Goal: Task Accomplishment & Management: Complete application form

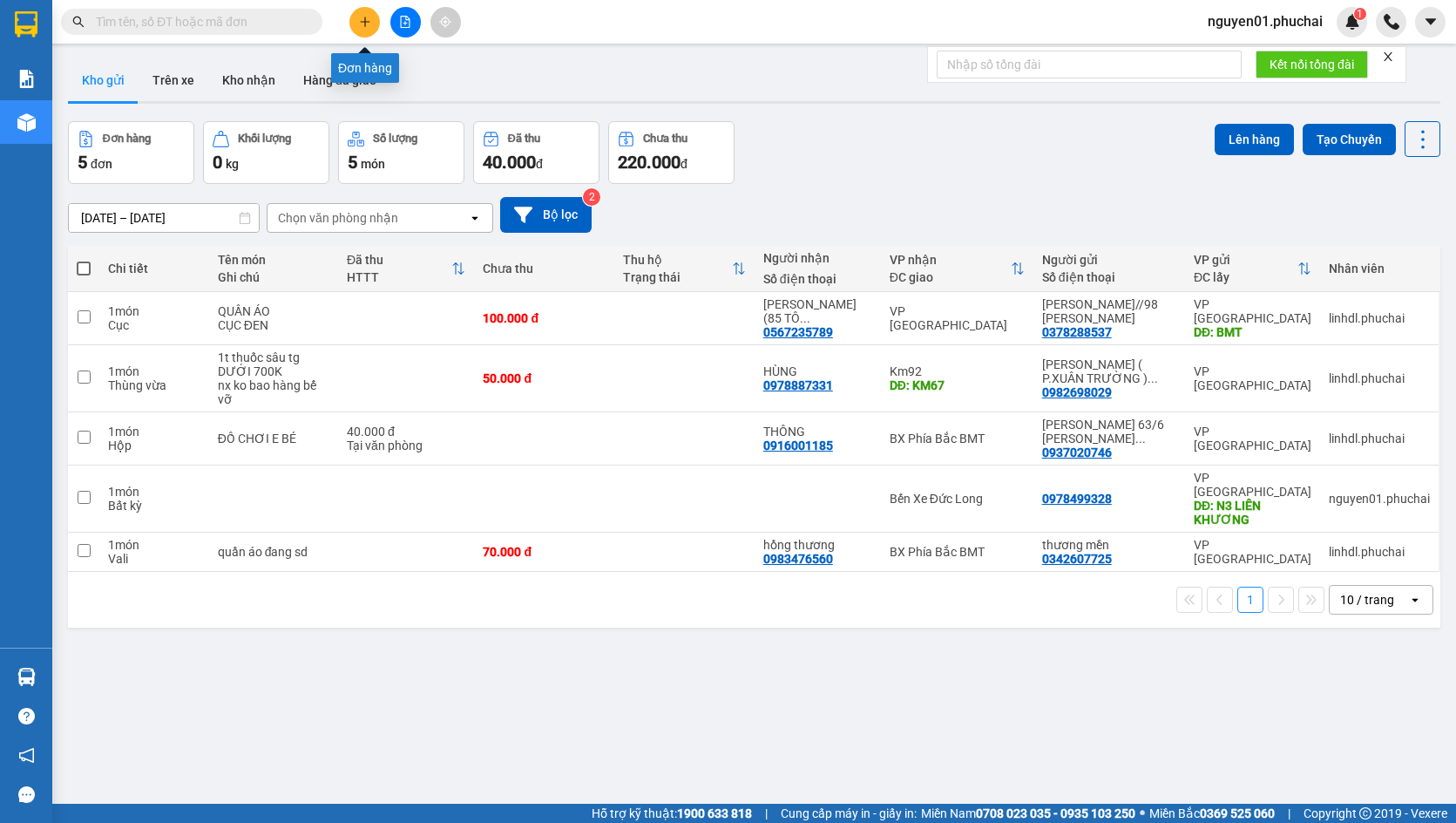
click at [363, 16] on icon "plus" at bounding box center [365, 22] width 12 height 12
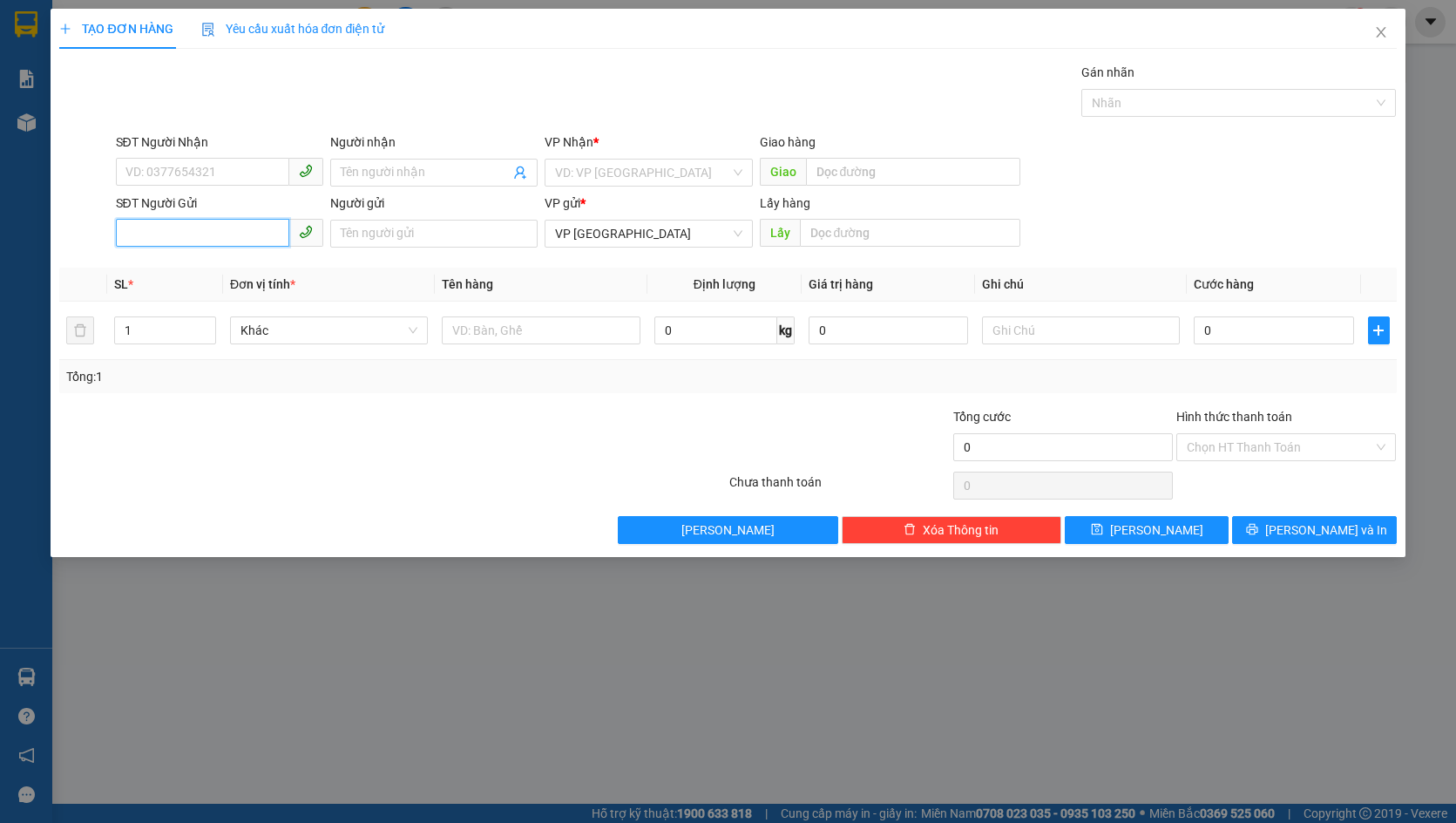
click at [215, 244] on input "SĐT Người Gửi" at bounding box center [202, 233] width 173 height 28
paste input "0384401615"
type input "0384401615"
click at [440, 234] on input "Người gửi" at bounding box center [434, 234] width 208 height 28
click at [891, 234] on input "text" at bounding box center [910, 233] width 221 height 28
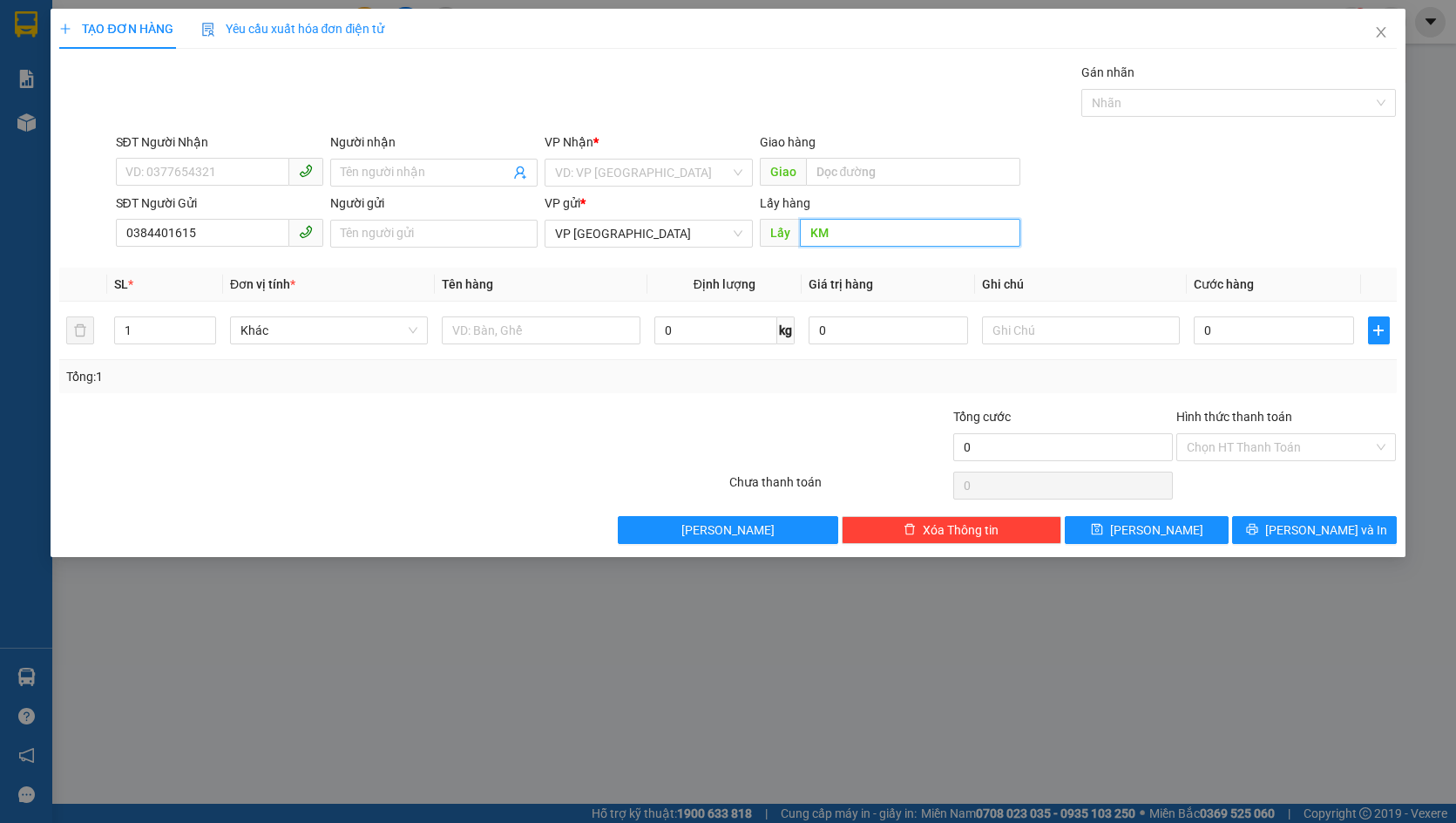
type input "KM8"
drag, startPoint x: 908, startPoint y: 235, endPoint x: 769, endPoint y: 238, distance: 139.0
click at [769, 238] on span "Lấy KM8" at bounding box center [891, 233] width 262 height 28
drag, startPoint x: 245, startPoint y: 235, endPoint x: 18, endPoint y: 231, distance: 227.0
click at [18, 231] on div "TẠO ĐƠN HÀNG Yêu cầu xuất hóa đơn điện tử Transit Pickup Surcharge Ids Transit …" at bounding box center [728, 411] width 1456 height 823
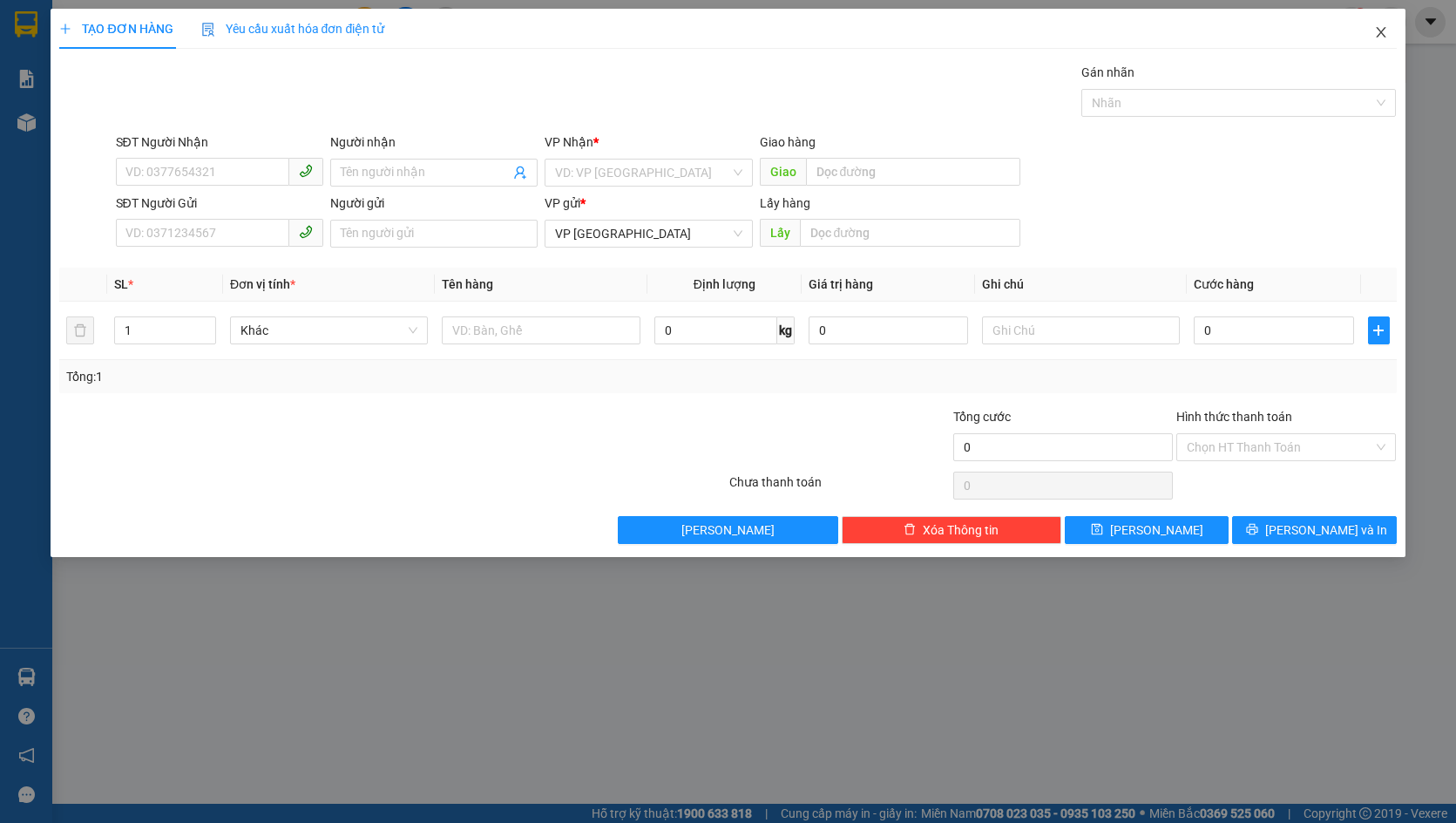
click at [1376, 25] on span "Close" at bounding box center [1381, 33] width 49 height 49
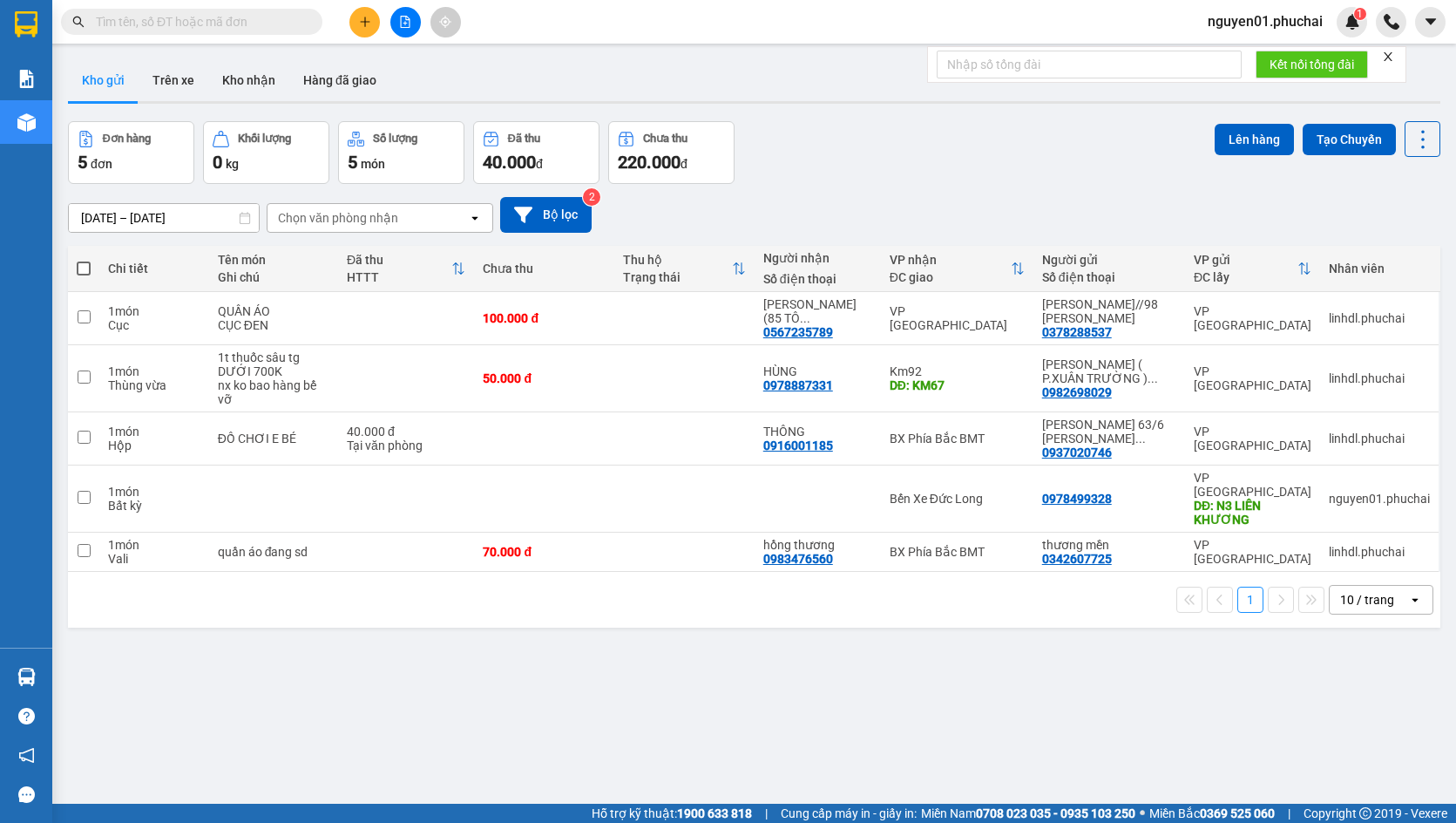
click at [374, 20] on button at bounding box center [364, 22] width 31 height 31
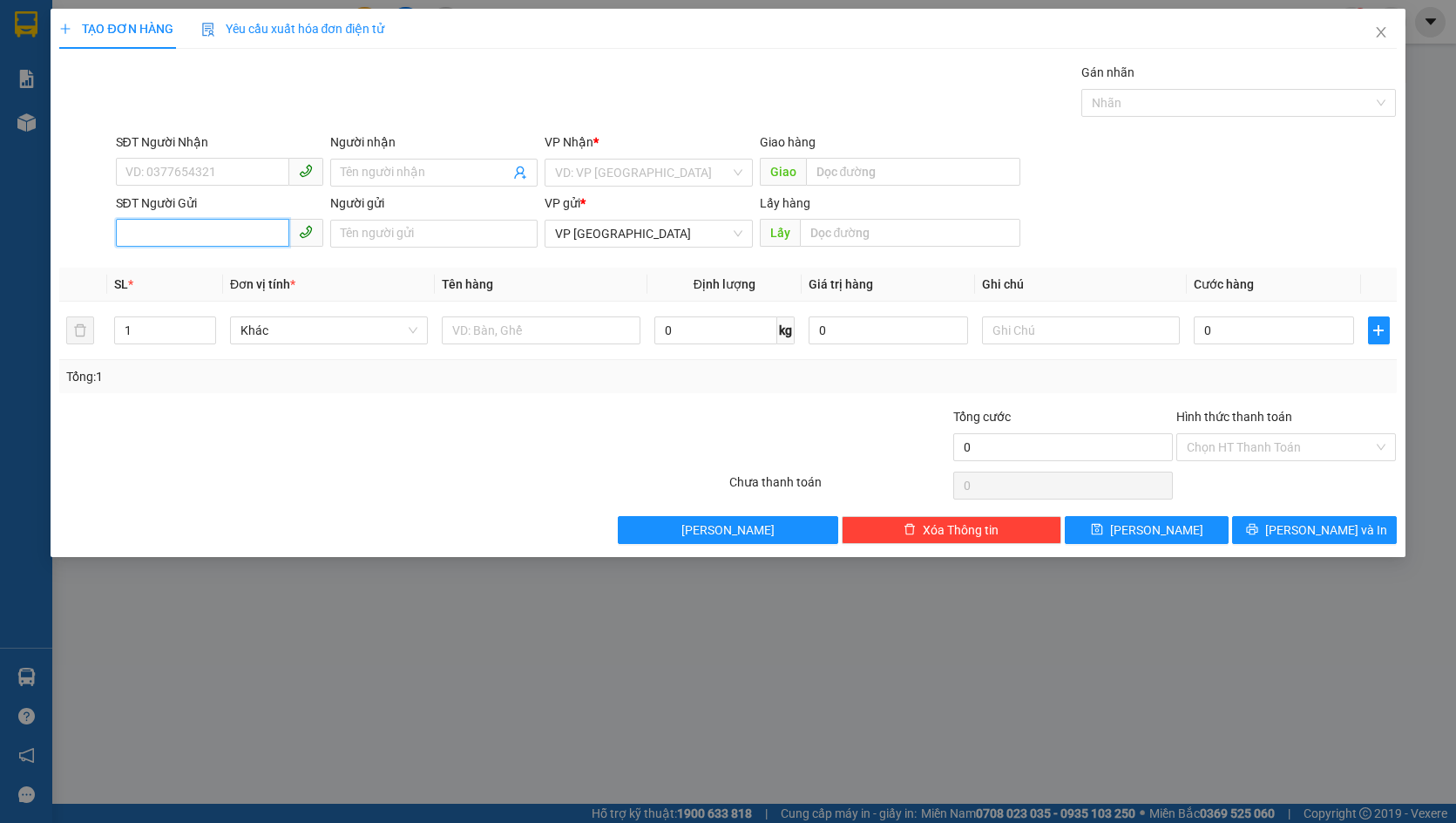
click at [203, 225] on input "SĐT Người Gửi" at bounding box center [202, 233] width 173 height 28
paste input "0978267168"
type input "0978267168"
click at [839, 232] on input "text" at bounding box center [910, 233] width 221 height 28
type input "LĂK"
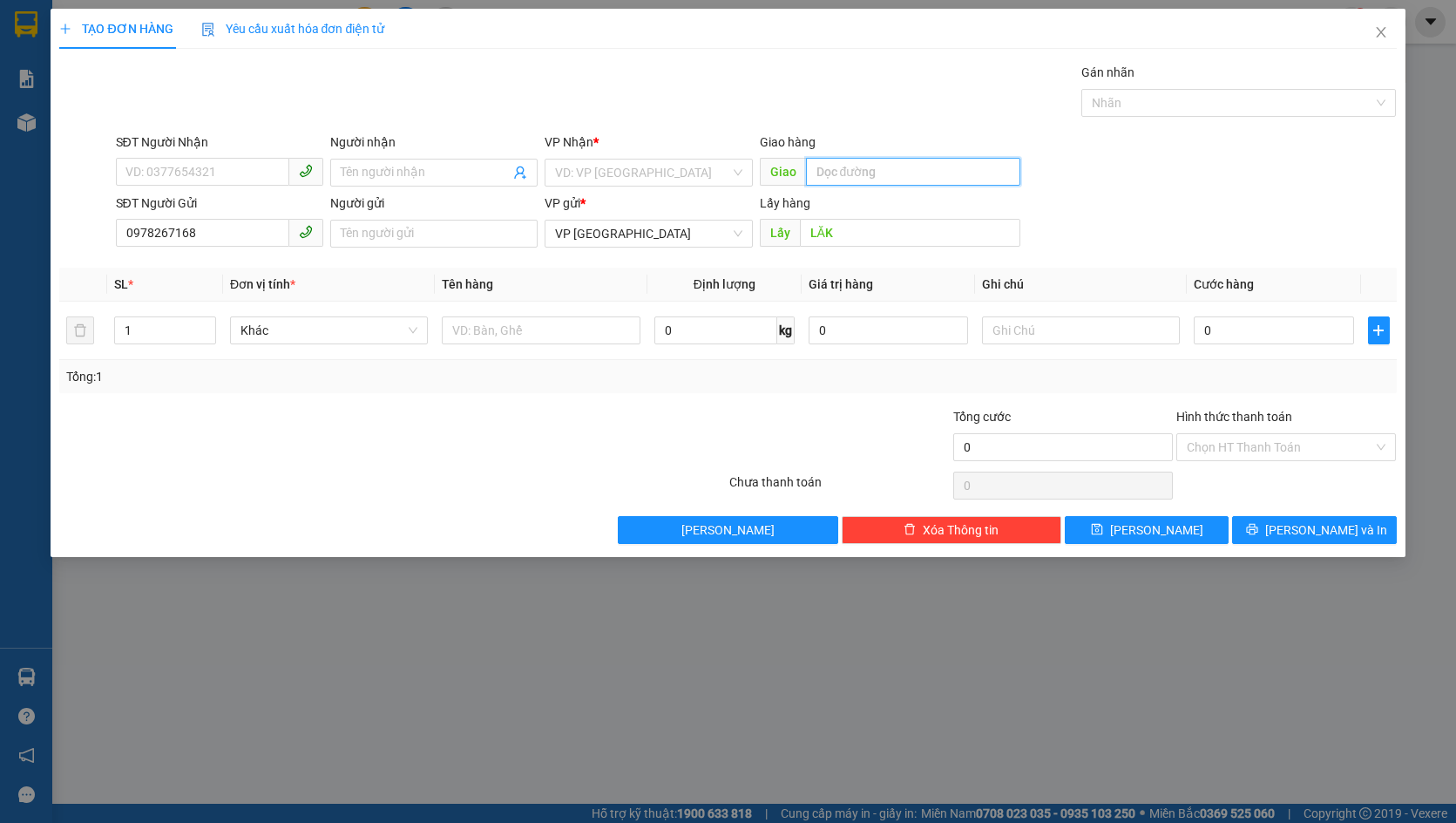
click at [853, 162] on input "text" at bounding box center [914, 172] width 216 height 28
type input "CHƯ SÊ"
click at [679, 187] on div "VP Nhận * VD: VP Sài Gòn" at bounding box center [648, 163] width 208 height 61
click at [678, 177] on input "search" at bounding box center [641, 172] width 174 height 27
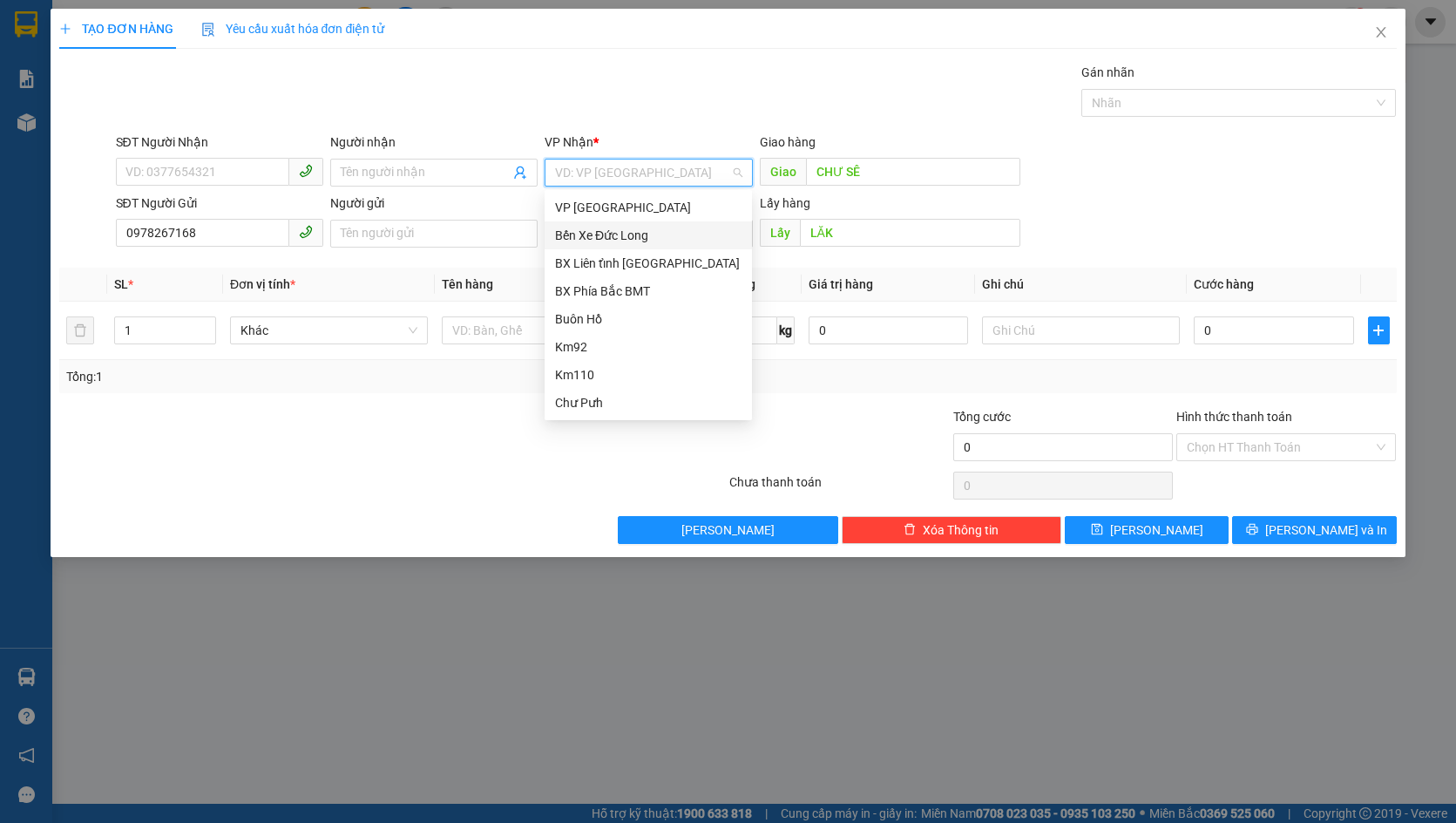
click at [619, 237] on div "Bến Xe Đức Long" at bounding box center [648, 235] width 186 height 19
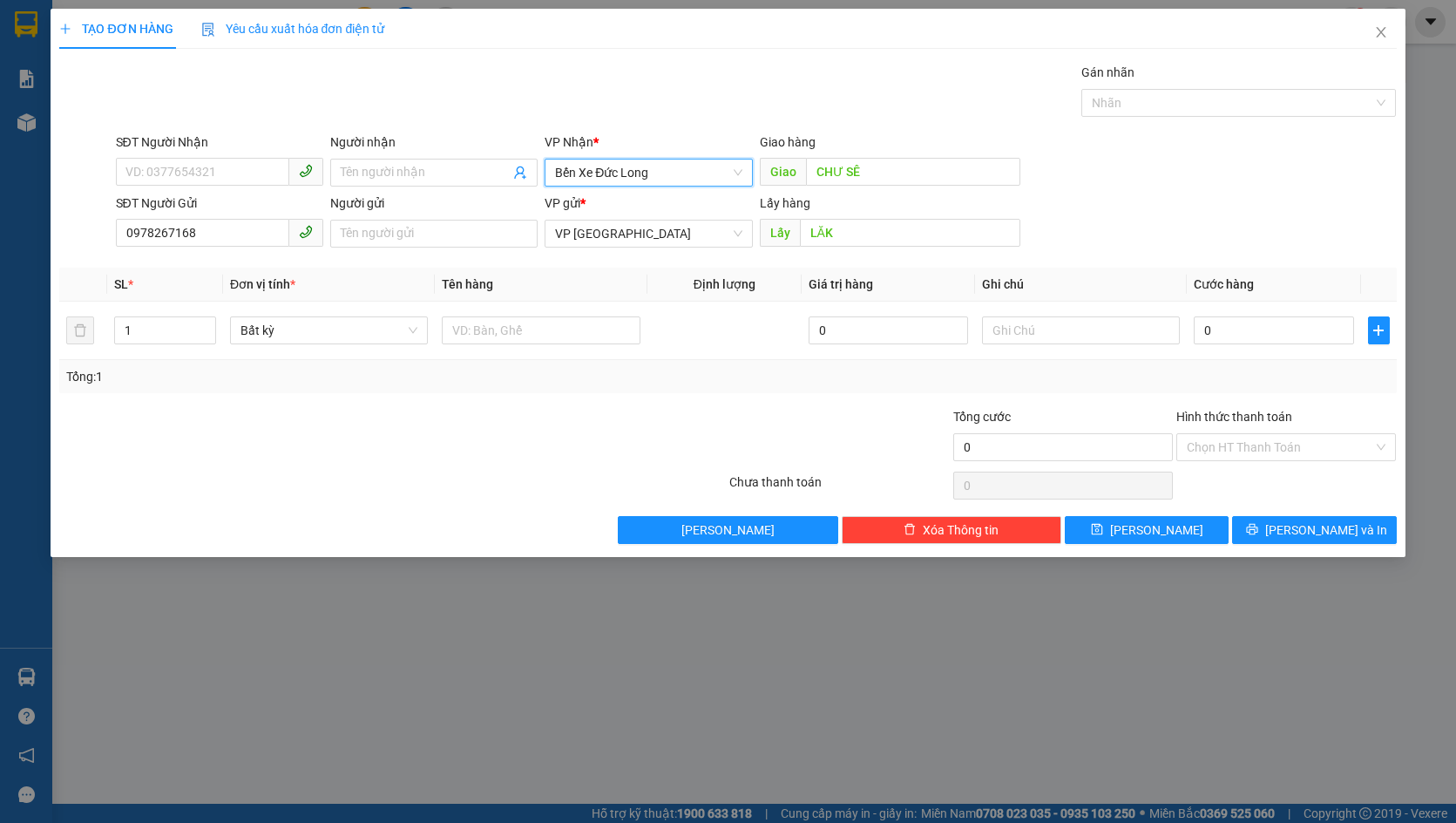
click at [688, 89] on div "Gói vận chuyển * Tiêu chuẩn Gán nhãn Nhãn" at bounding box center [756, 93] width 1288 height 61
click at [486, 330] on input "text" at bounding box center [541, 331] width 198 height 28
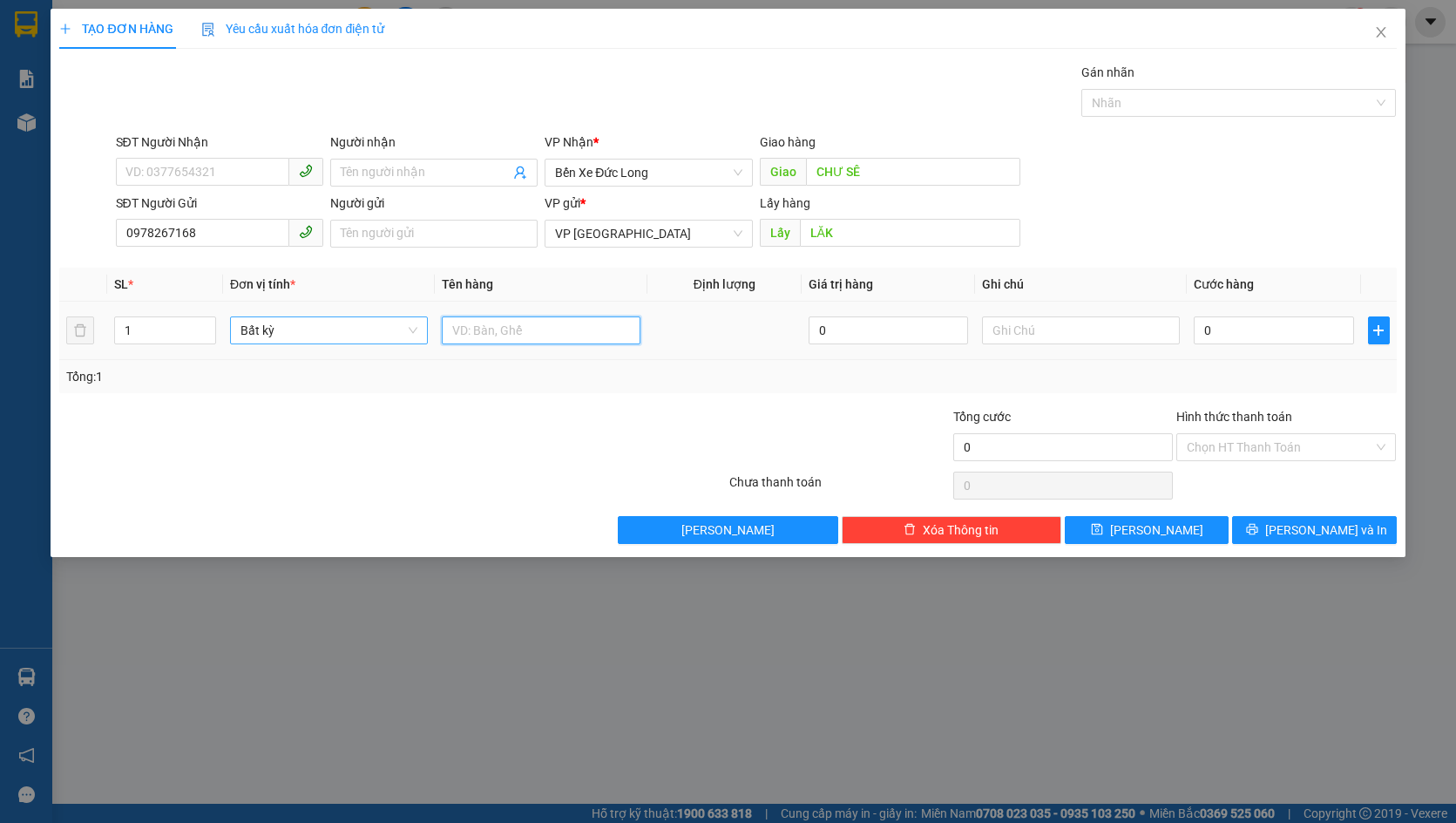
click at [383, 330] on span "Bất kỳ" at bounding box center [329, 331] width 177 height 27
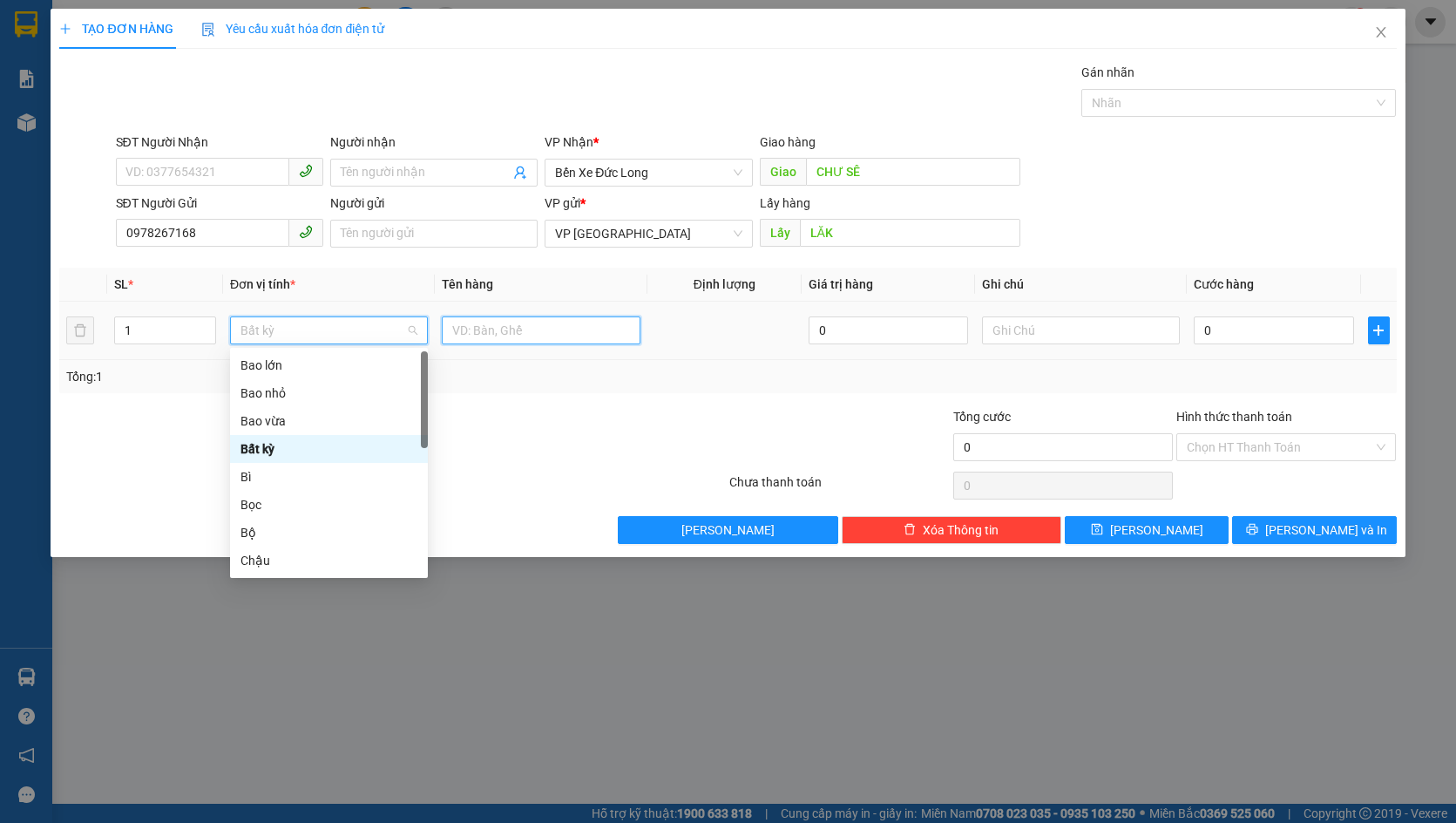
click at [508, 333] on input "text" at bounding box center [541, 331] width 198 height 28
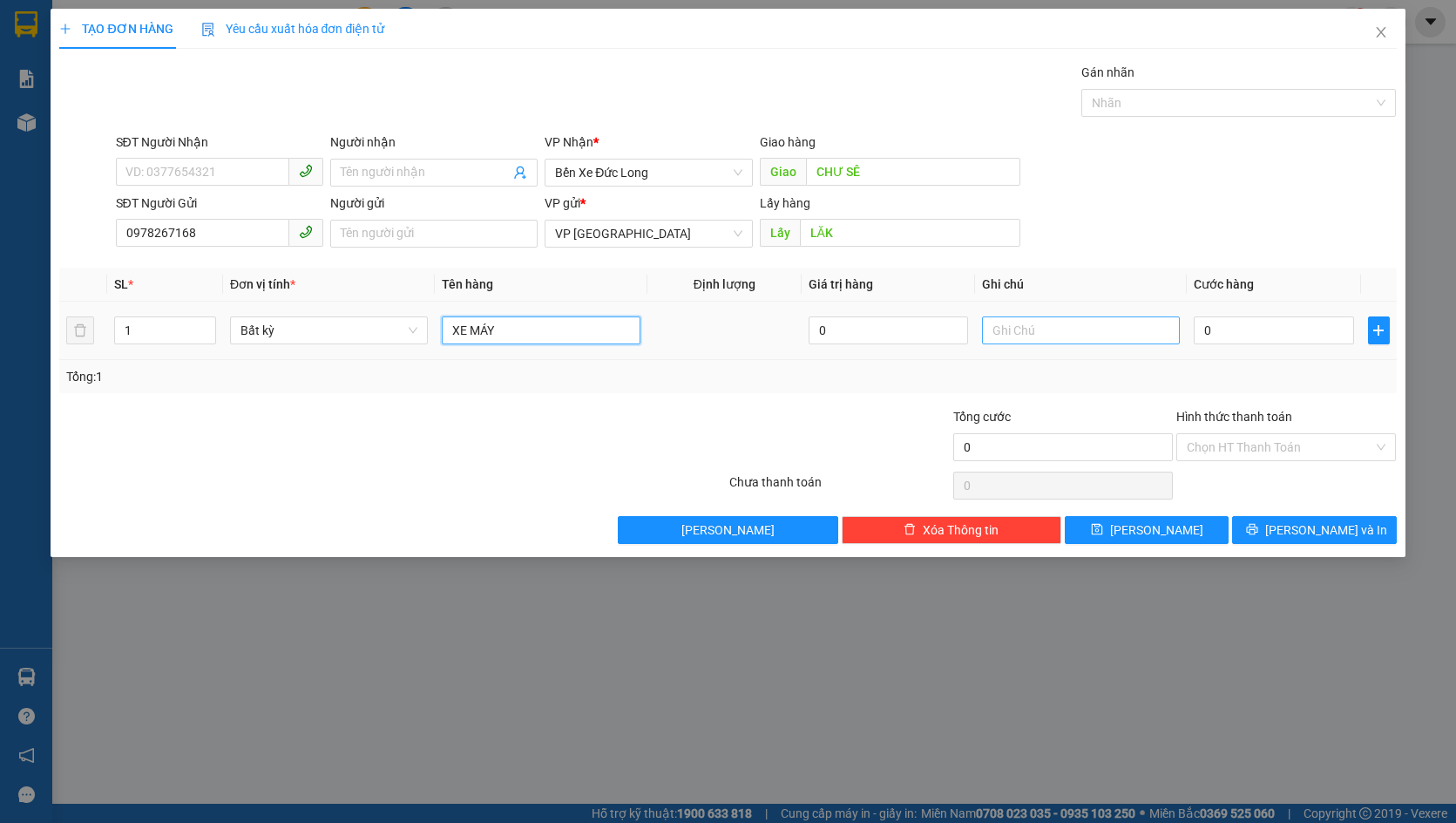
type input "XE MÁY"
click at [1055, 326] on input "text" at bounding box center [1081, 331] width 198 height 28
type input "KÈM"
drag, startPoint x: 1030, startPoint y: 320, endPoint x: 949, endPoint y: 329, distance: 81.5
click at [949, 329] on tr "1 Bất kỳ XE MÁY 0 KÈM 0" at bounding box center [727, 331] width 1337 height 58
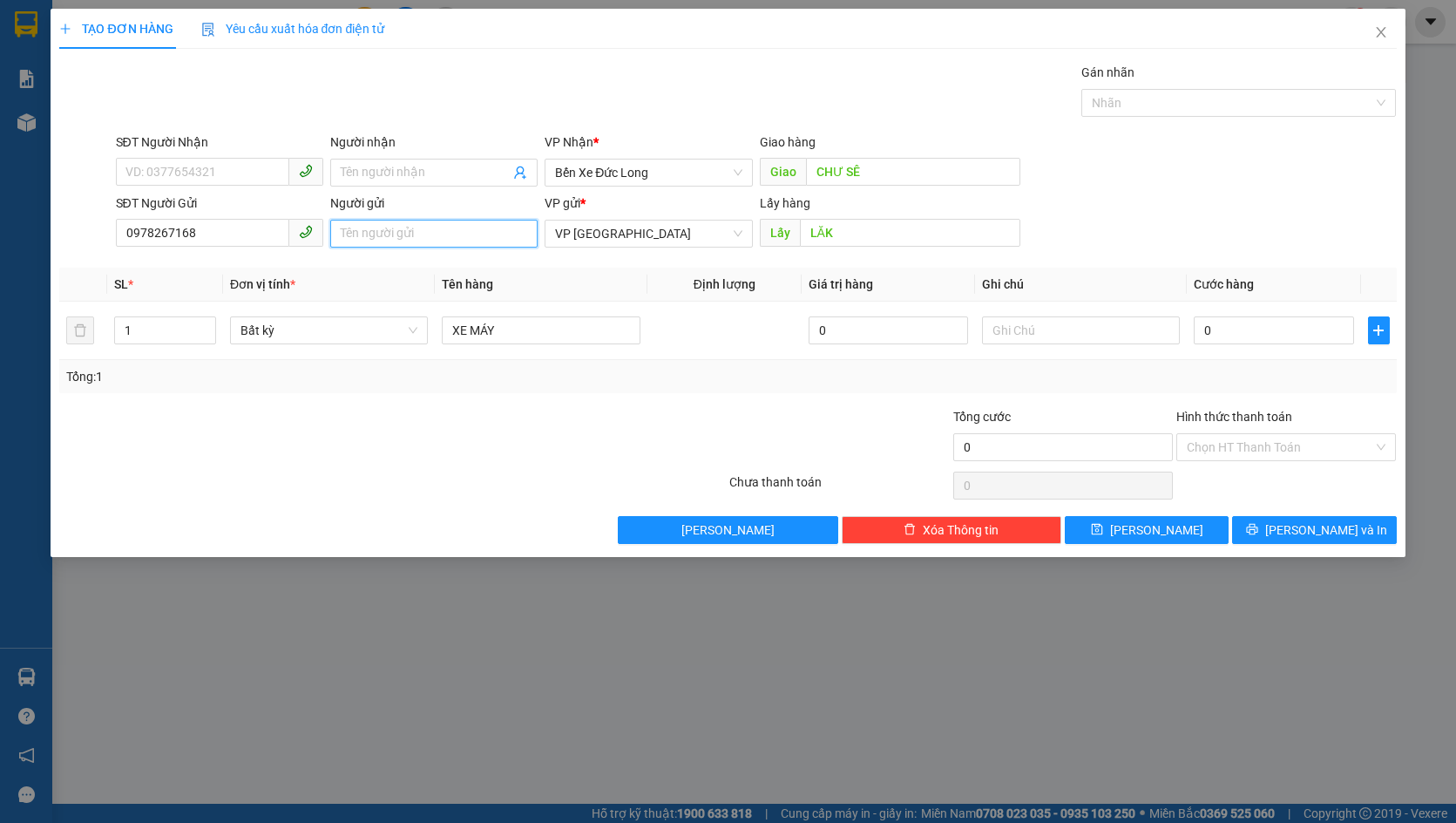
click at [407, 238] on input "Người gửi" at bounding box center [434, 234] width 208 height 28
type input "THEO KHÁCH B15"
click at [611, 274] on th "Tên hàng" at bounding box center [541, 285] width 212 height 34
click at [348, 335] on span "Bất kỳ" at bounding box center [329, 331] width 177 height 27
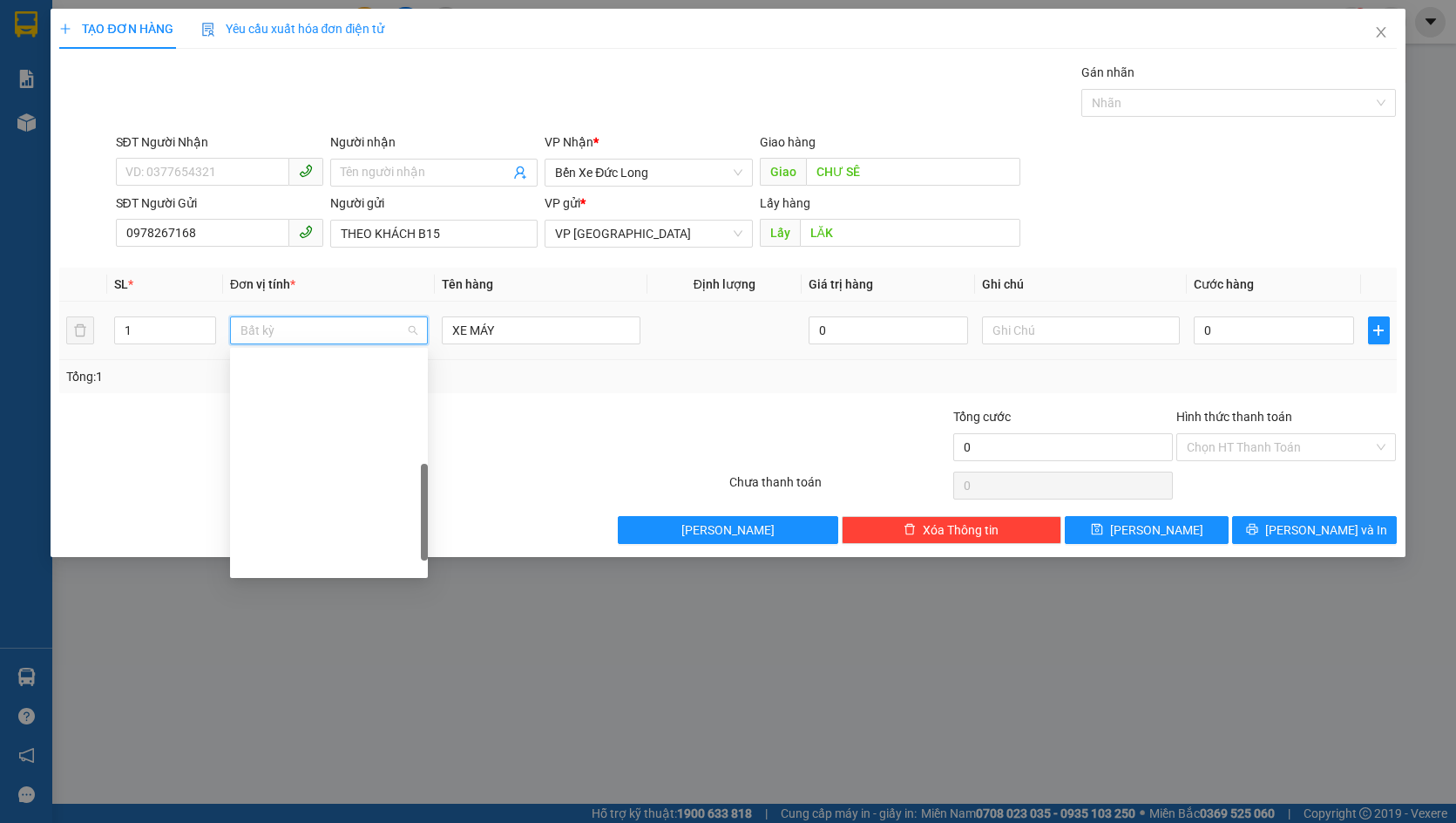
scroll to position [418, 0]
click at [322, 535] on div "Xe máy" at bounding box center [329, 533] width 177 height 19
drag, startPoint x: 544, startPoint y: 324, endPoint x: 325, endPoint y: 340, distance: 219.6
click at [325, 340] on tr "1 Xe máy XE MÁY 0 0" at bounding box center [727, 331] width 1337 height 58
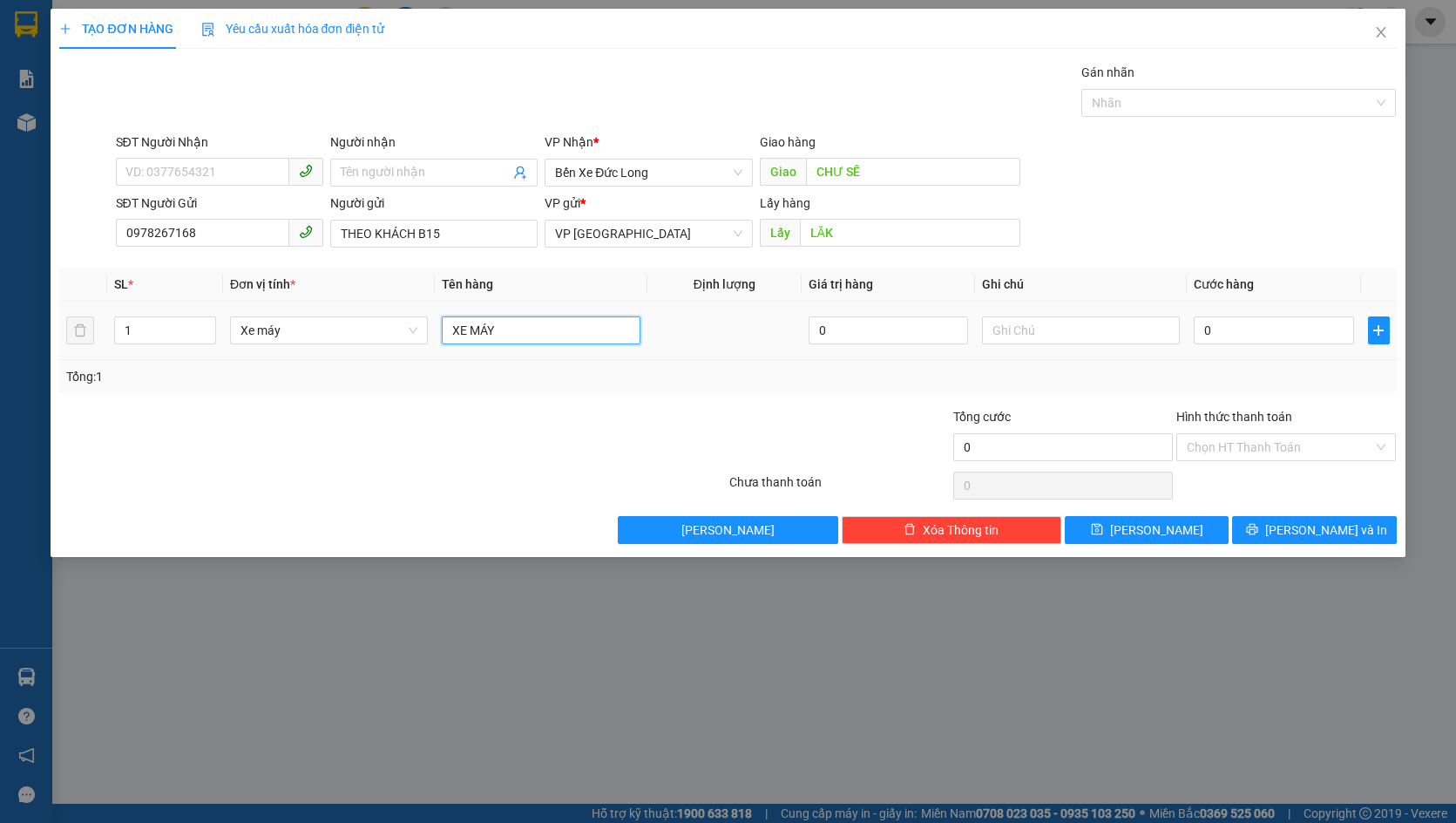
click at [573, 332] on input "XE MÁY" at bounding box center [541, 331] width 198 height 28
type input "XE SỐ"
click at [736, 371] on div "Tổng: 1" at bounding box center [727, 377] width 1323 height 19
click at [1246, 326] on input "0" at bounding box center [1273, 331] width 159 height 28
type input "3"
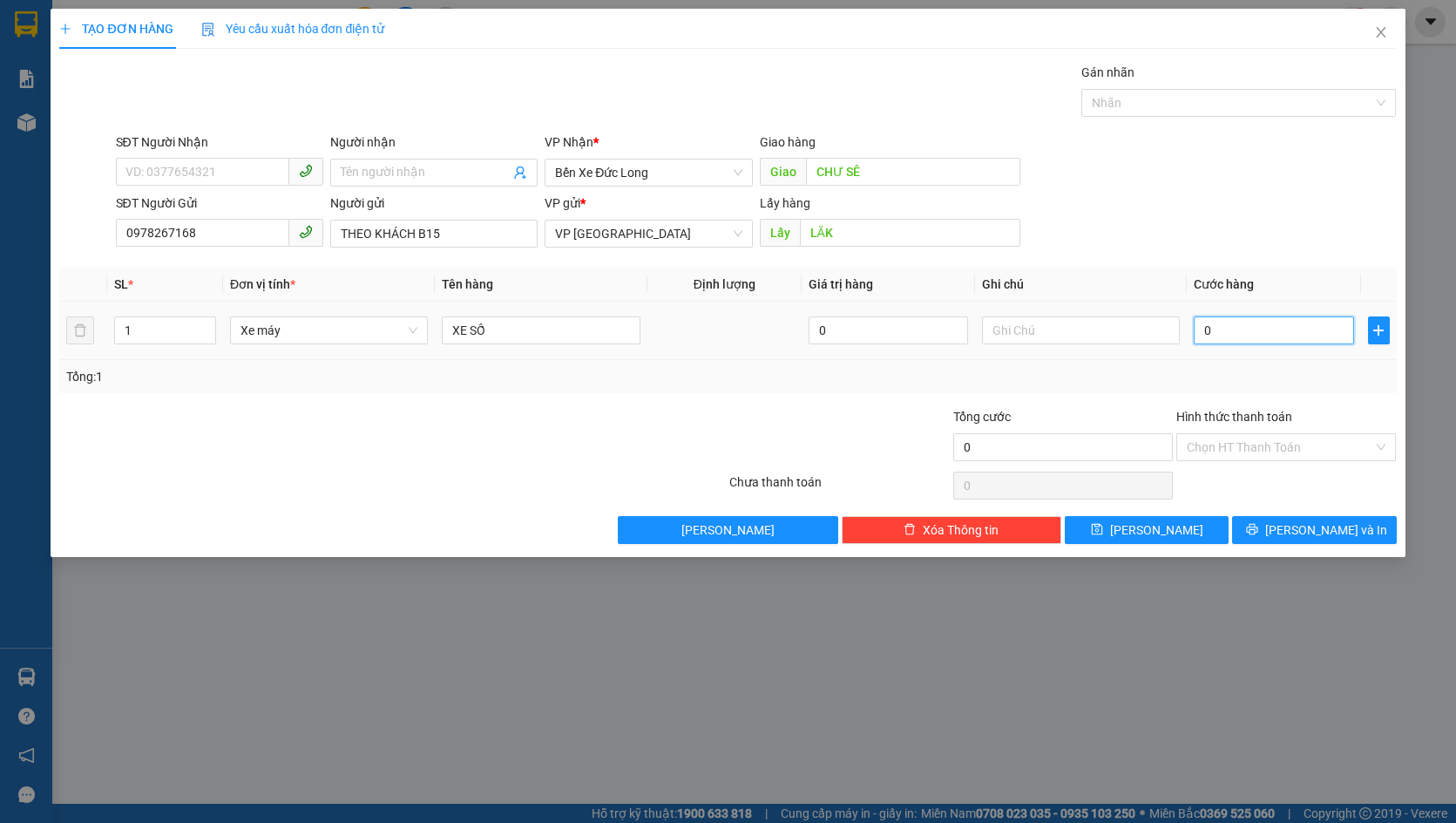
type input "3"
type input "35"
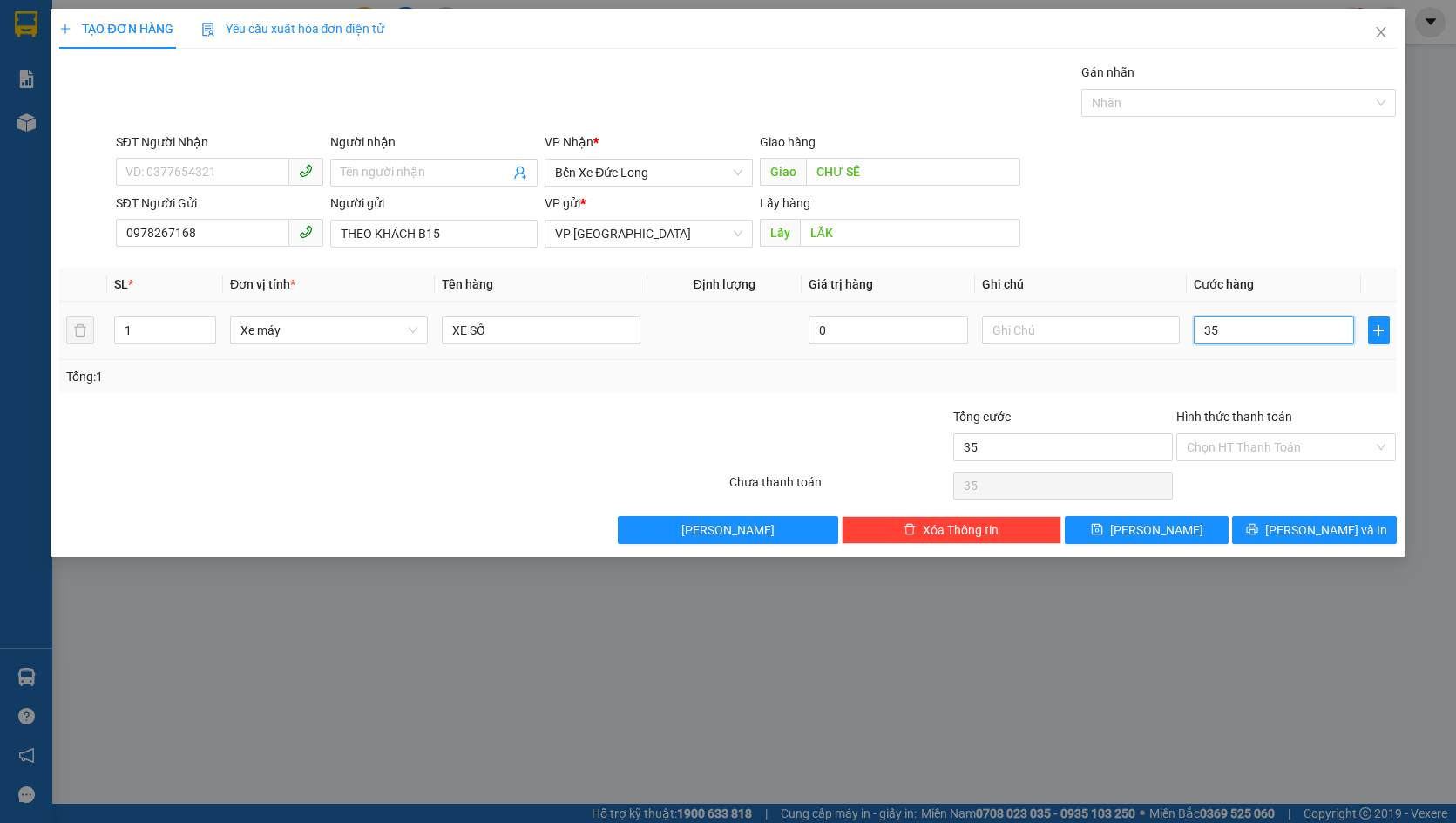
type input "350"
type input "3.500"
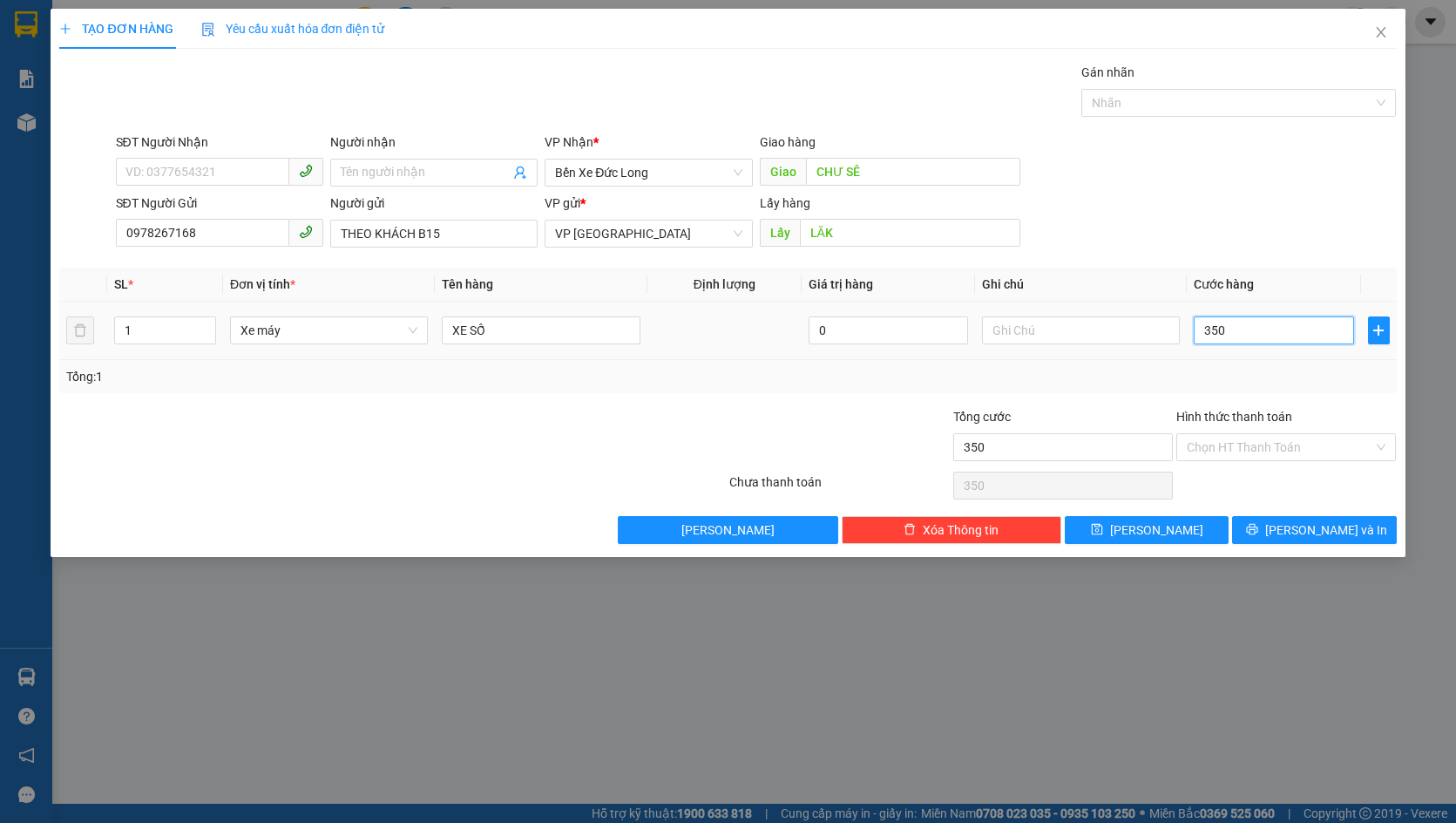
type input "3.500"
type input "35.000"
type input "350.000"
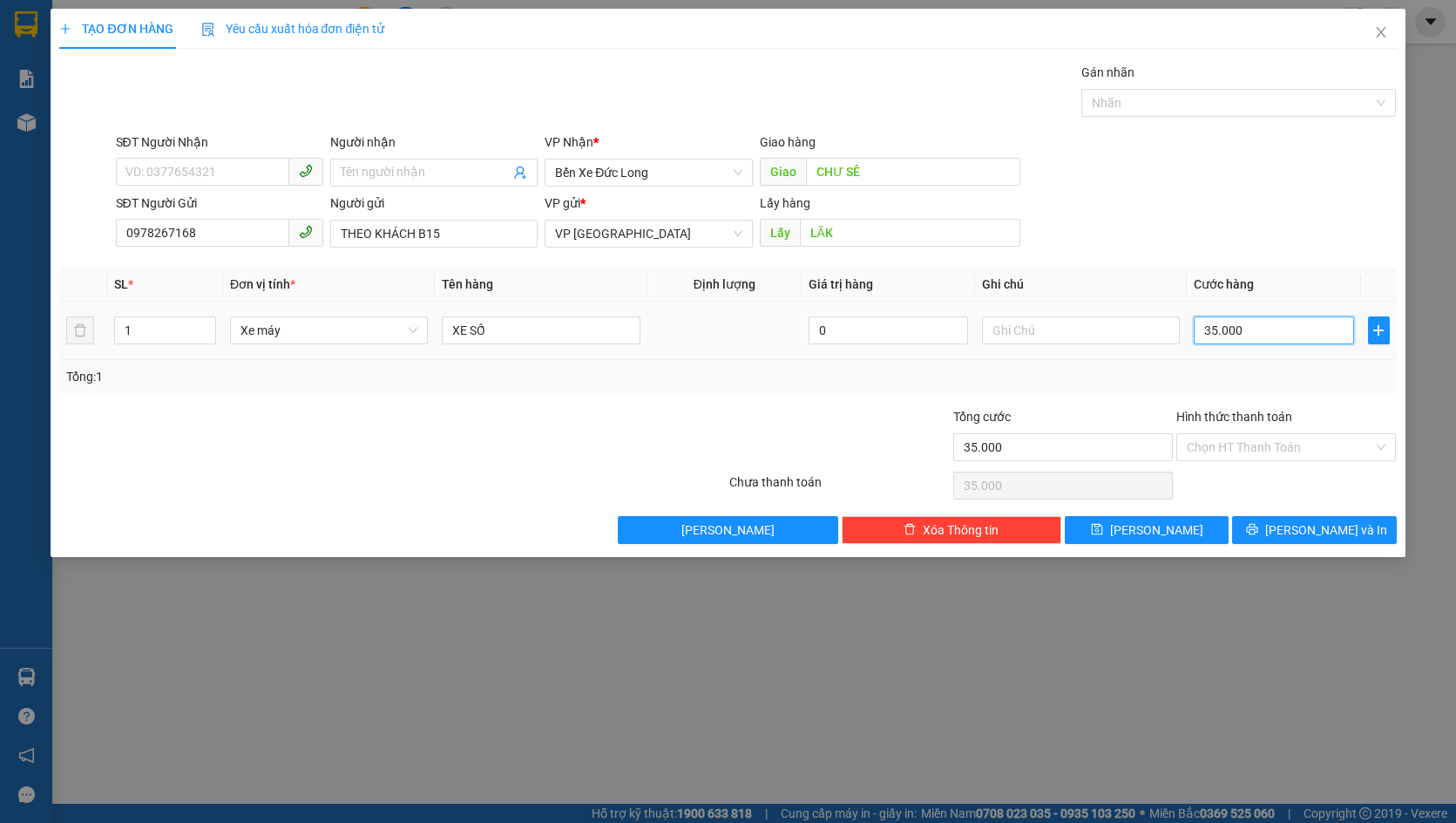
type input "350.000"
click at [1121, 383] on div "Tổng: 1" at bounding box center [727, 377] width 1323 height 19
click at [1175, 530] on button "Lưu" at bounding box center [1146, 530] width 163 height 28
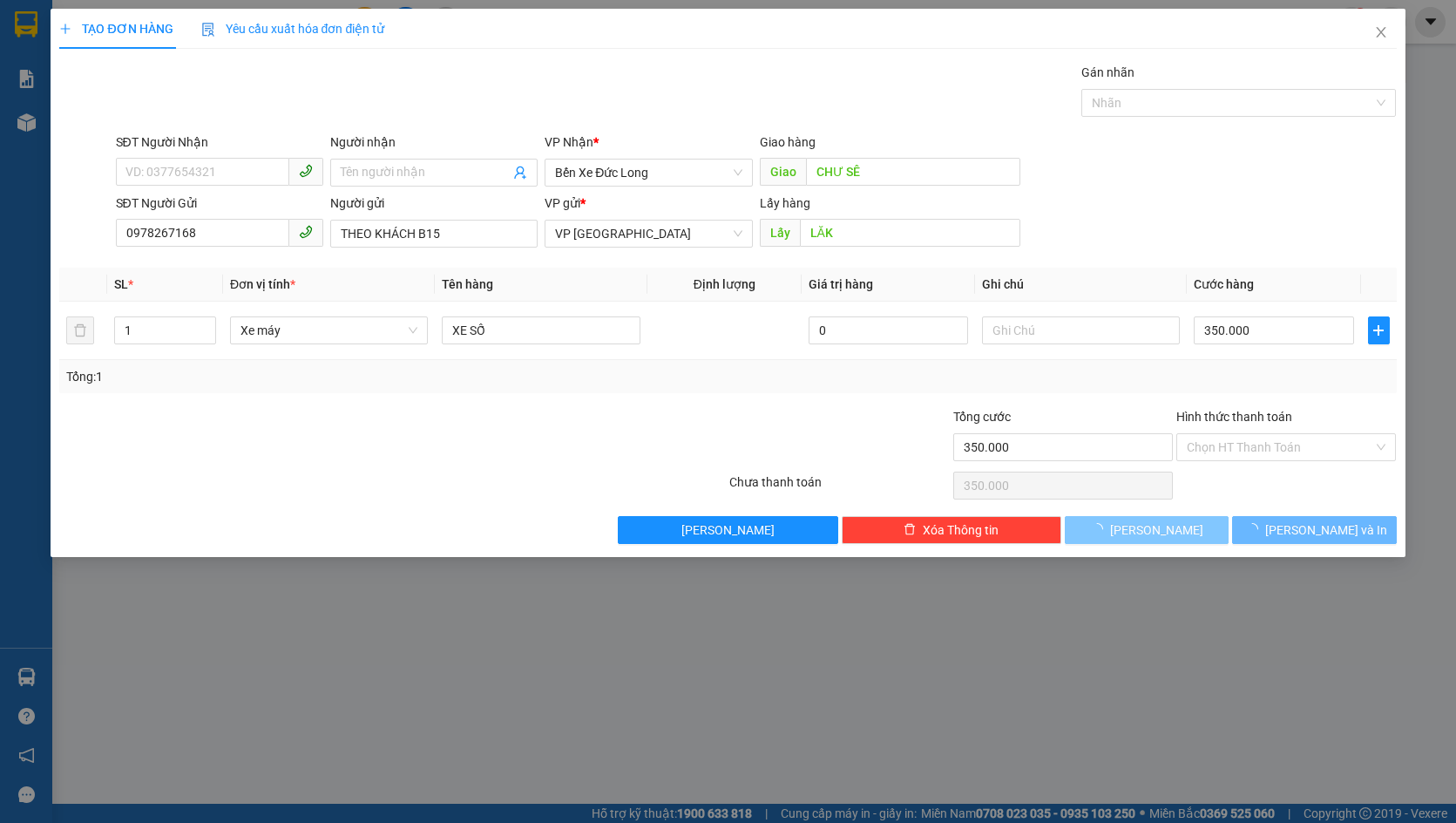
type input "0"
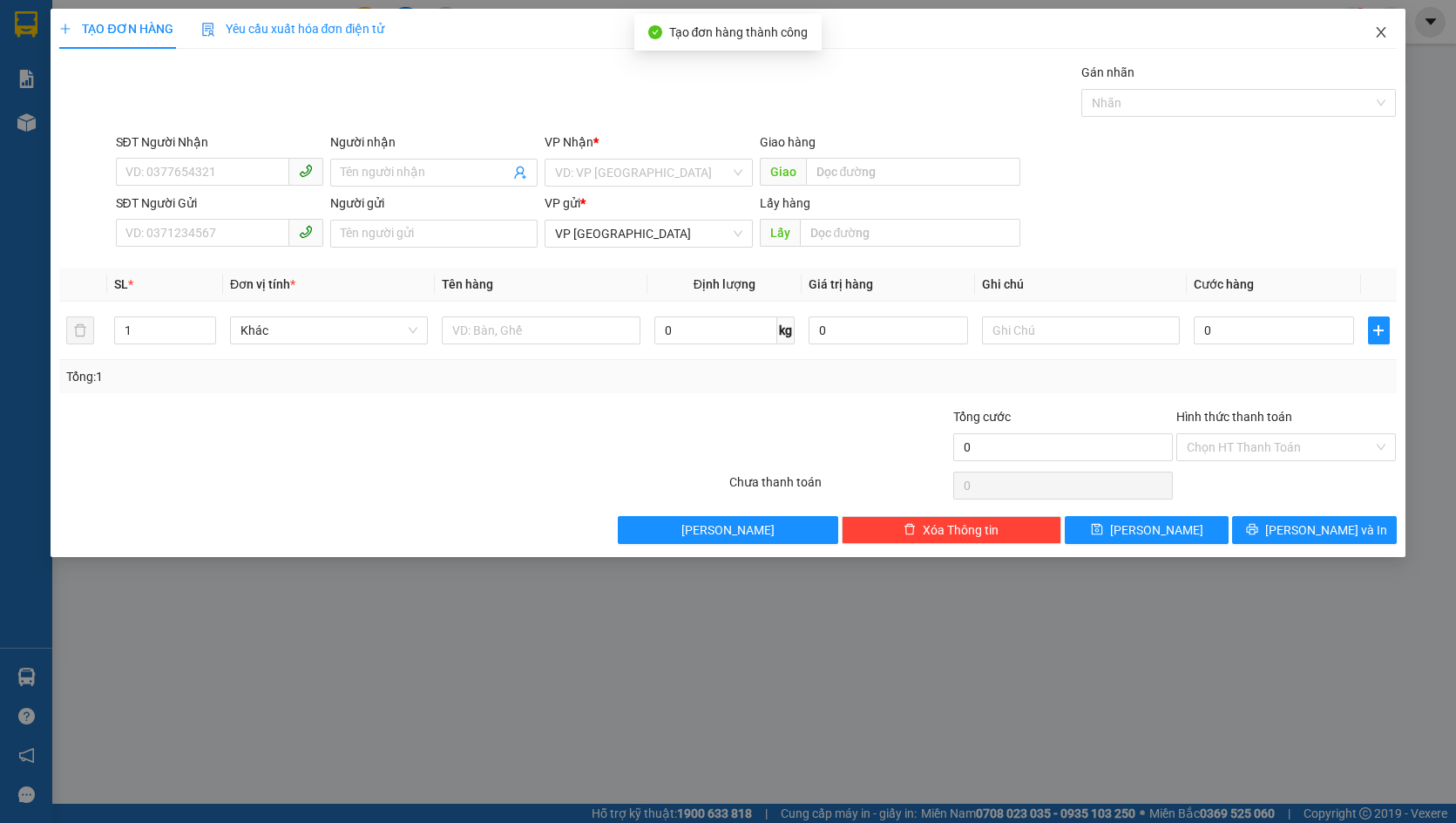
click at [1376, 25] on span "Close" at bounding box center [1381, 33] width 49 height 49
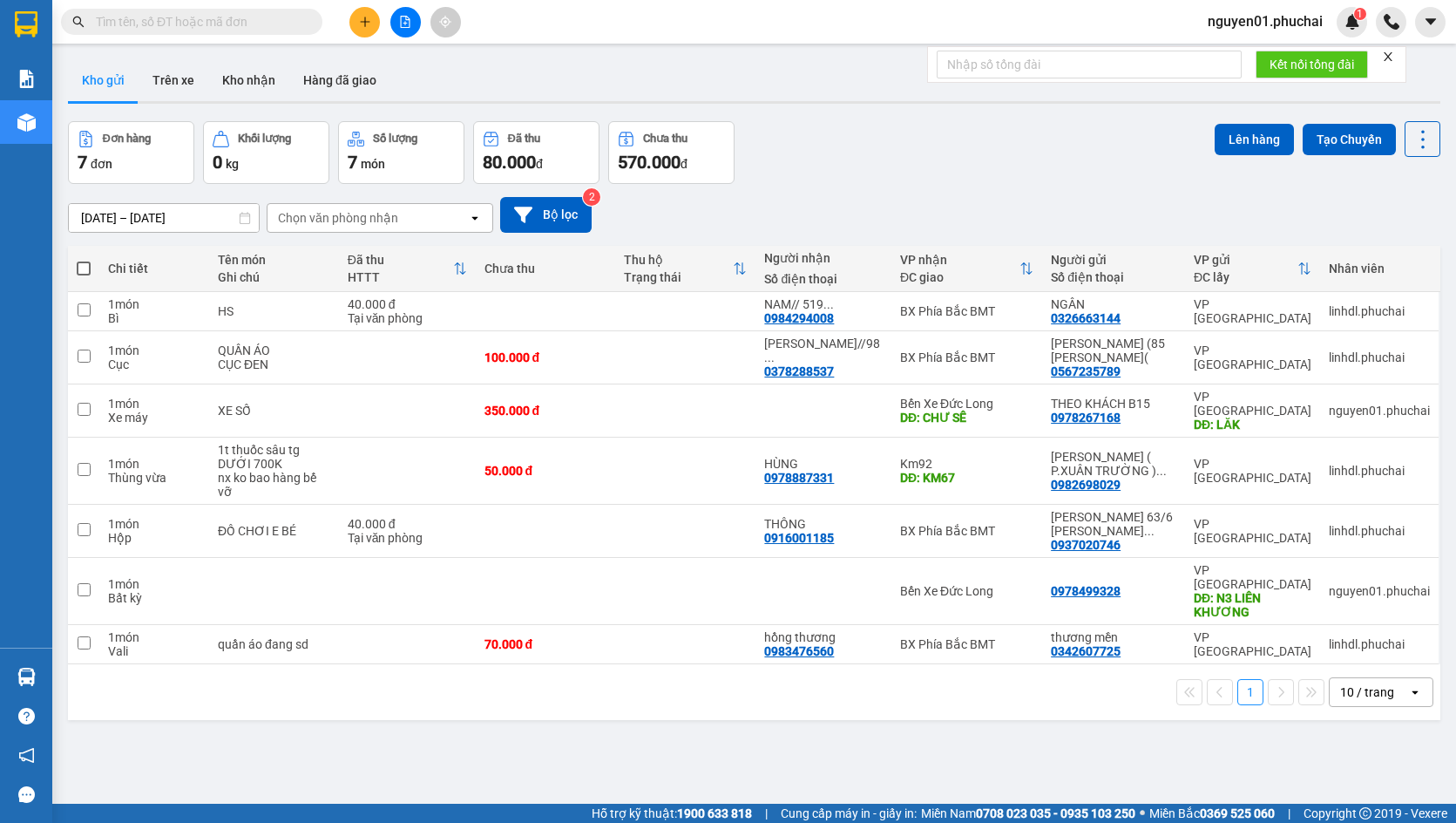
click at [83, 270] on span at bounding box center [84, 269] width 14 height 14
click at [84, 260] on input "checkbox" at bounding box center [84, 260] width 0 height 0
checkbox input "true"
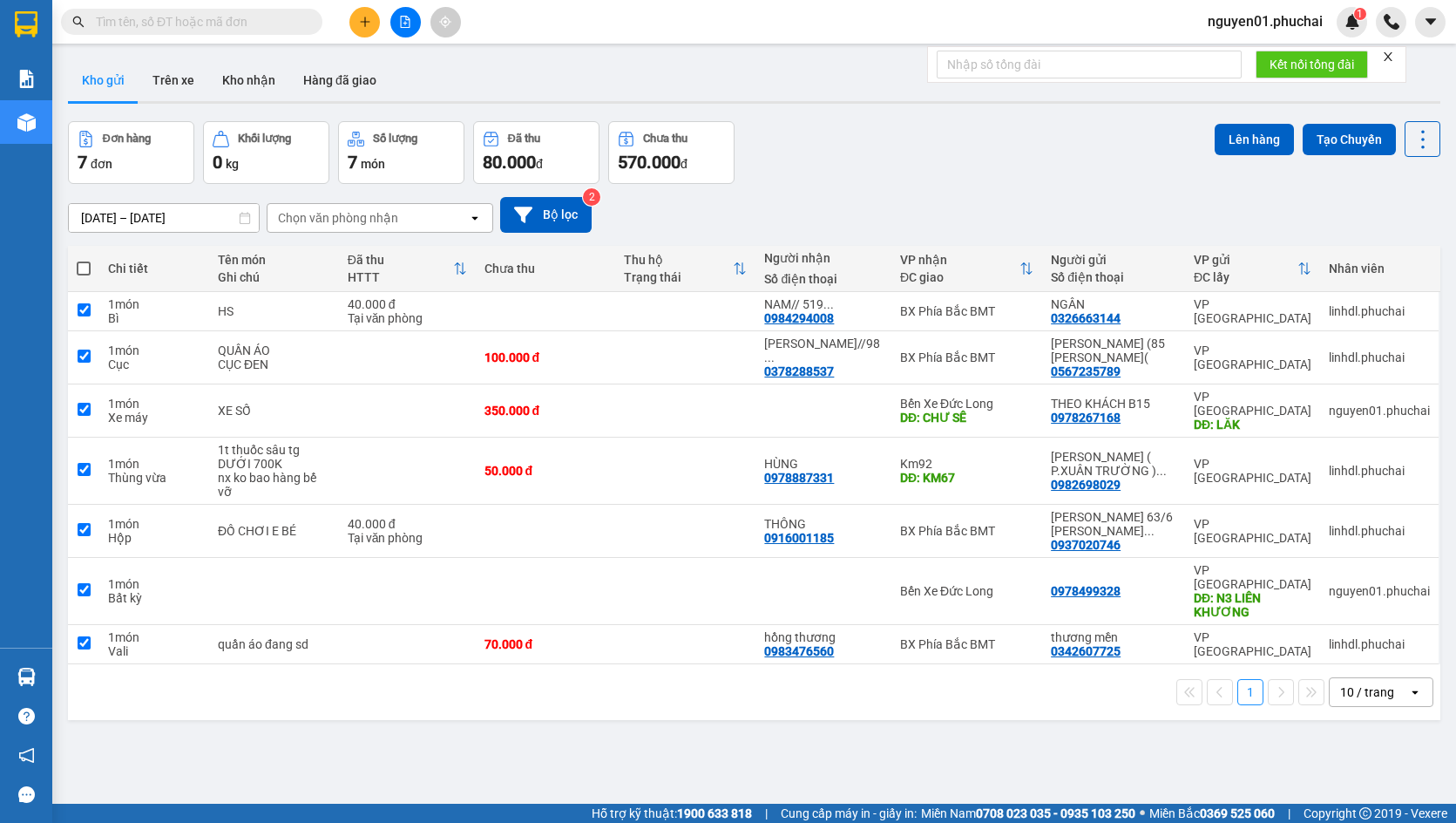
checkbox input "true"
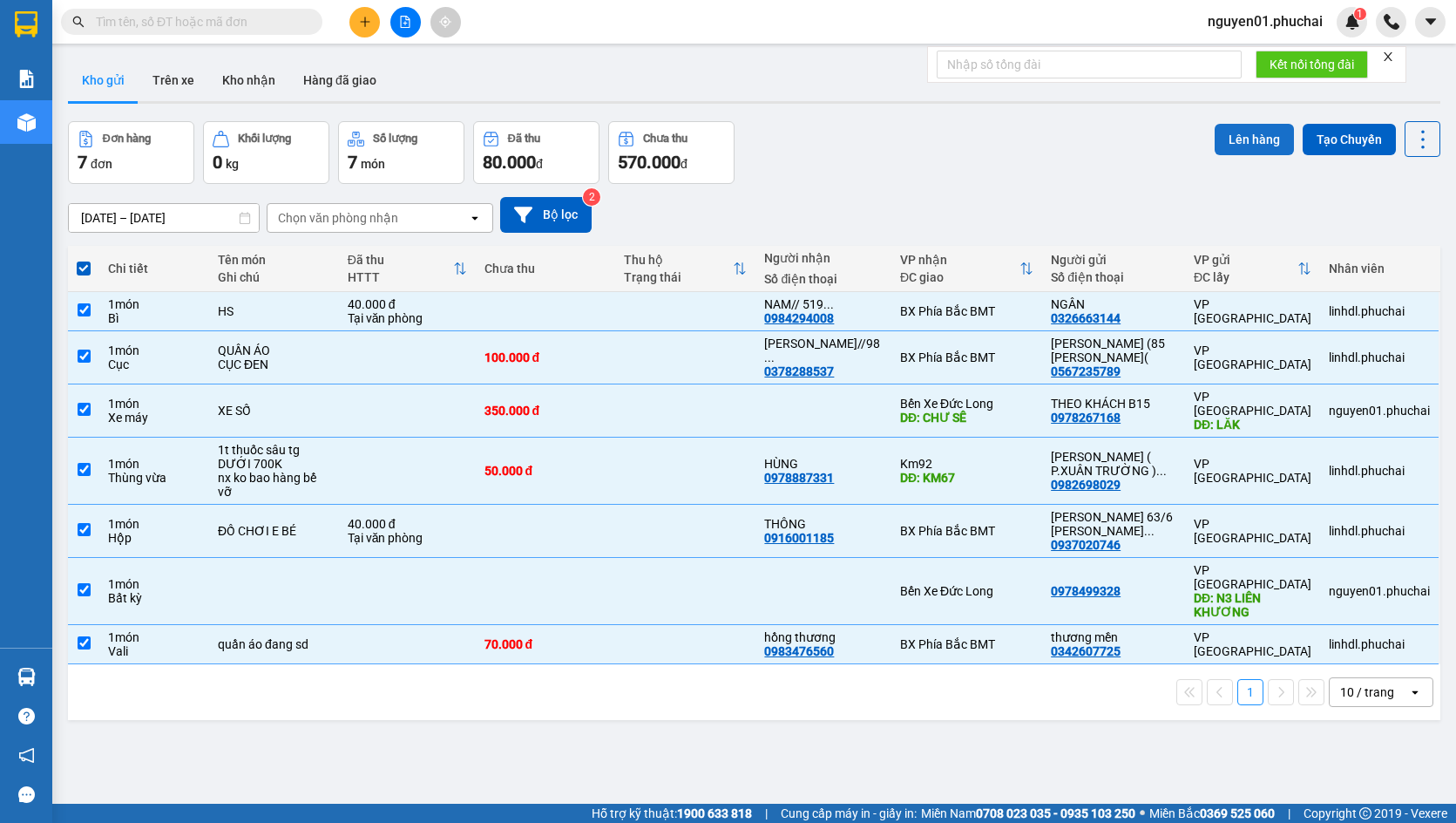
click at [1229, 136] on button "Lên hàng" at bounding box center [1255, 140] width 80 height 32
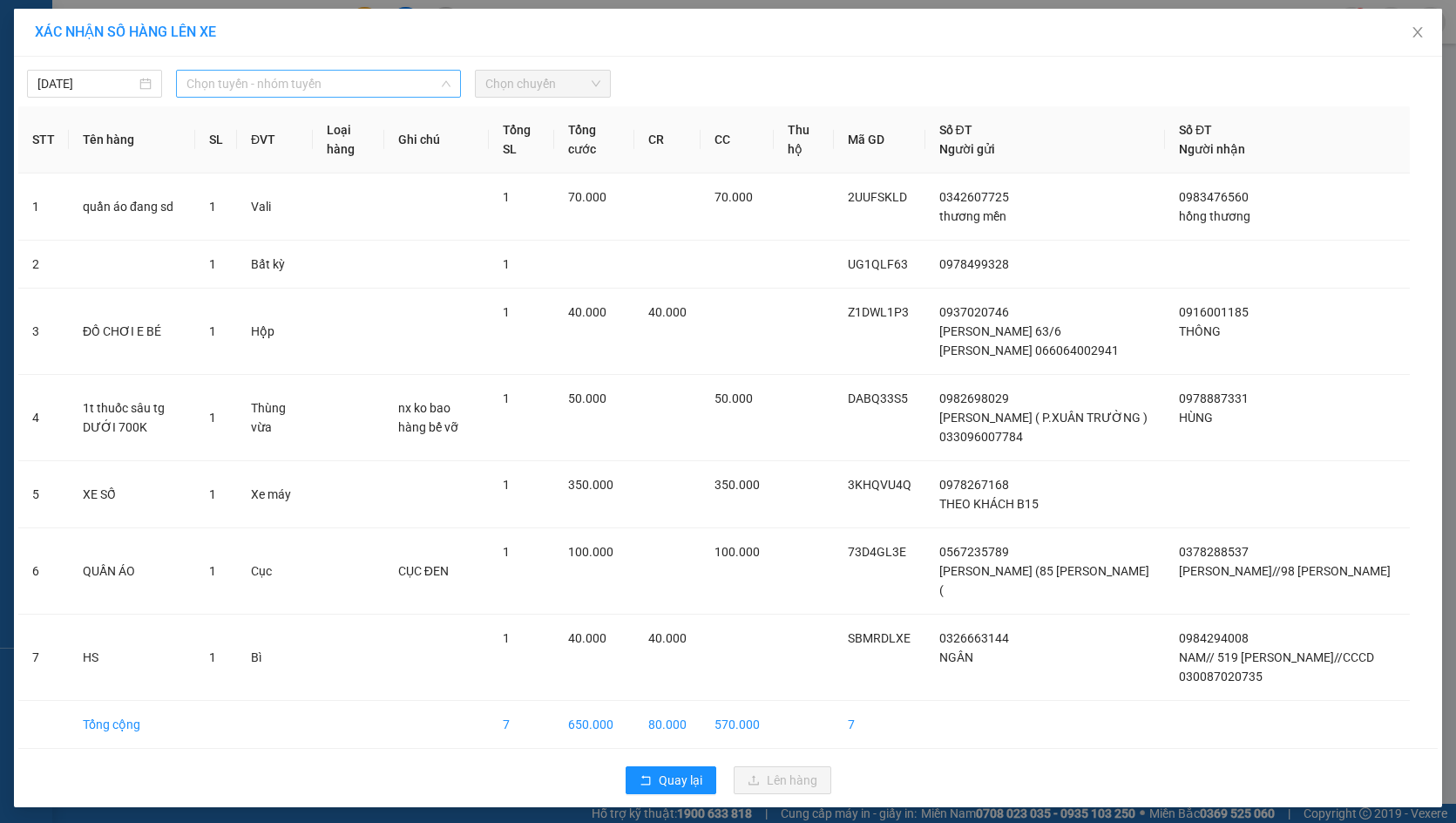
click at [250, 93] on span "Chọn tuyến - nhóm tuyến" at bounding box center [318, 84] width 264 height 27
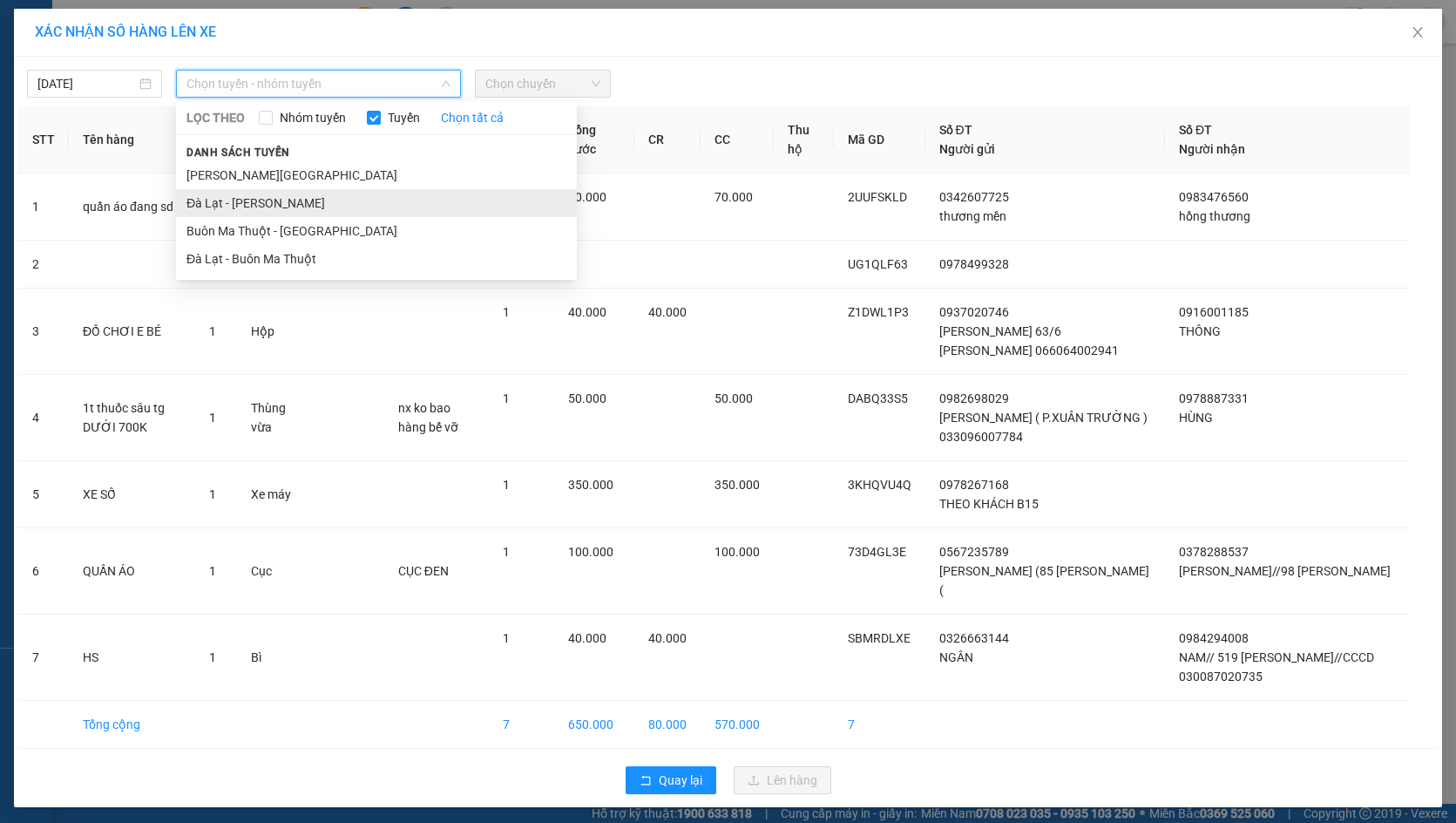
click at [257, 196] on li "Đà Lạt - [PERSON_NAME]" at bounding box center [376, 203] width 401 height 28
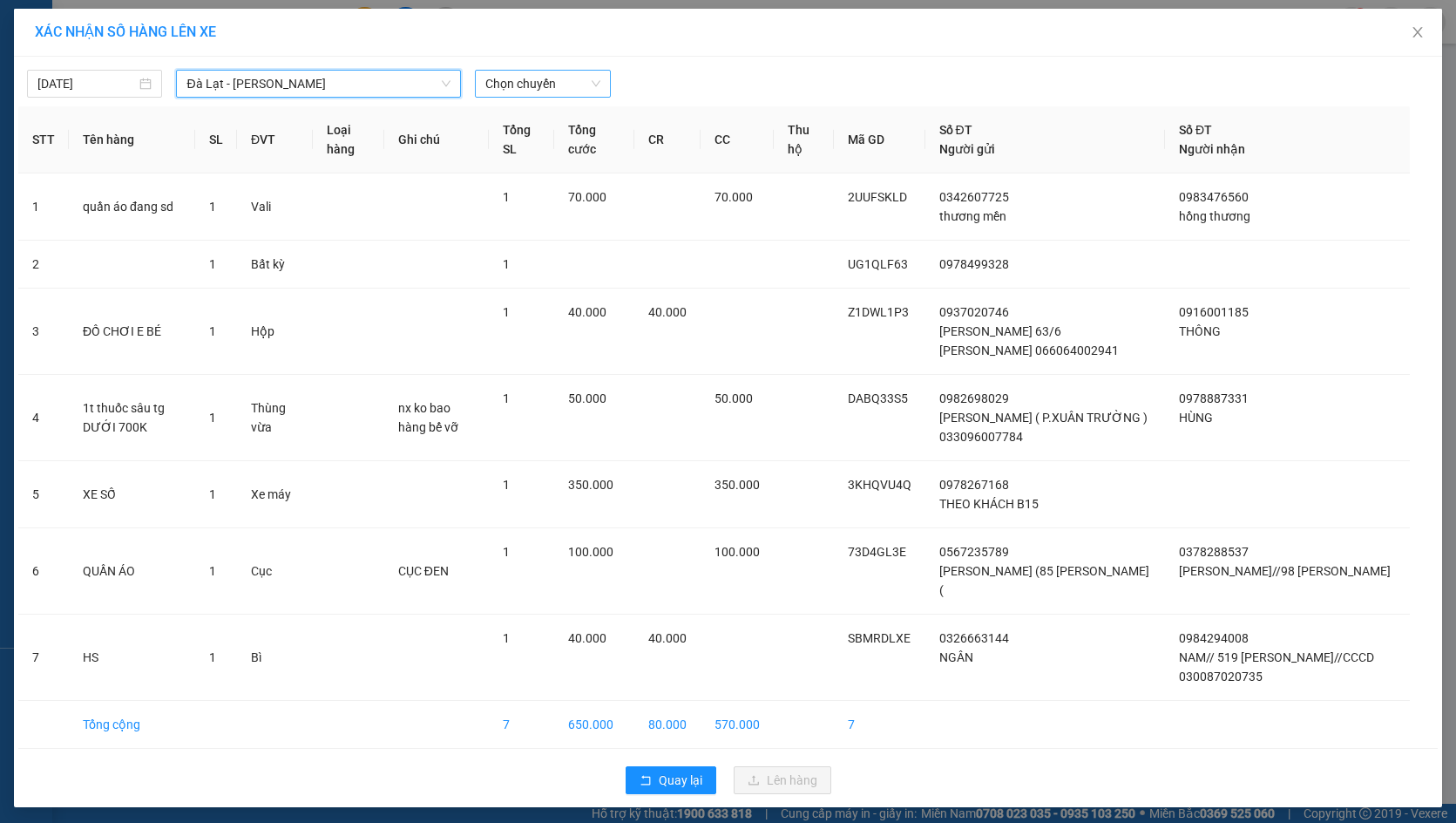
click at [556, 72] on span "Chọn chuyến" at bounding box center [542, 84] width 114 height 27
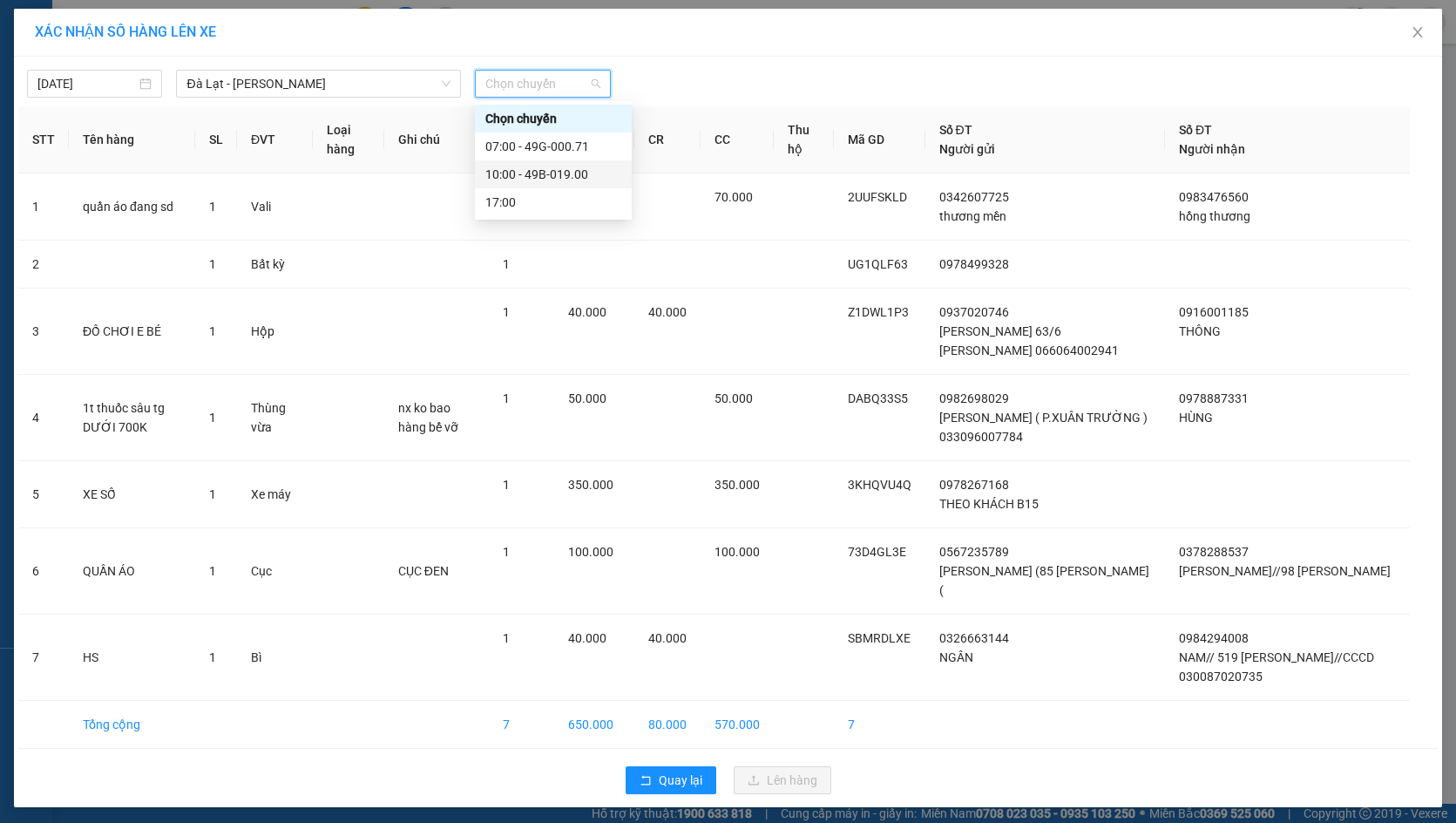
click at [537, 176] on div "10:00 - 49B-019.00" at bounding box center [553, 174] width 136 height 19
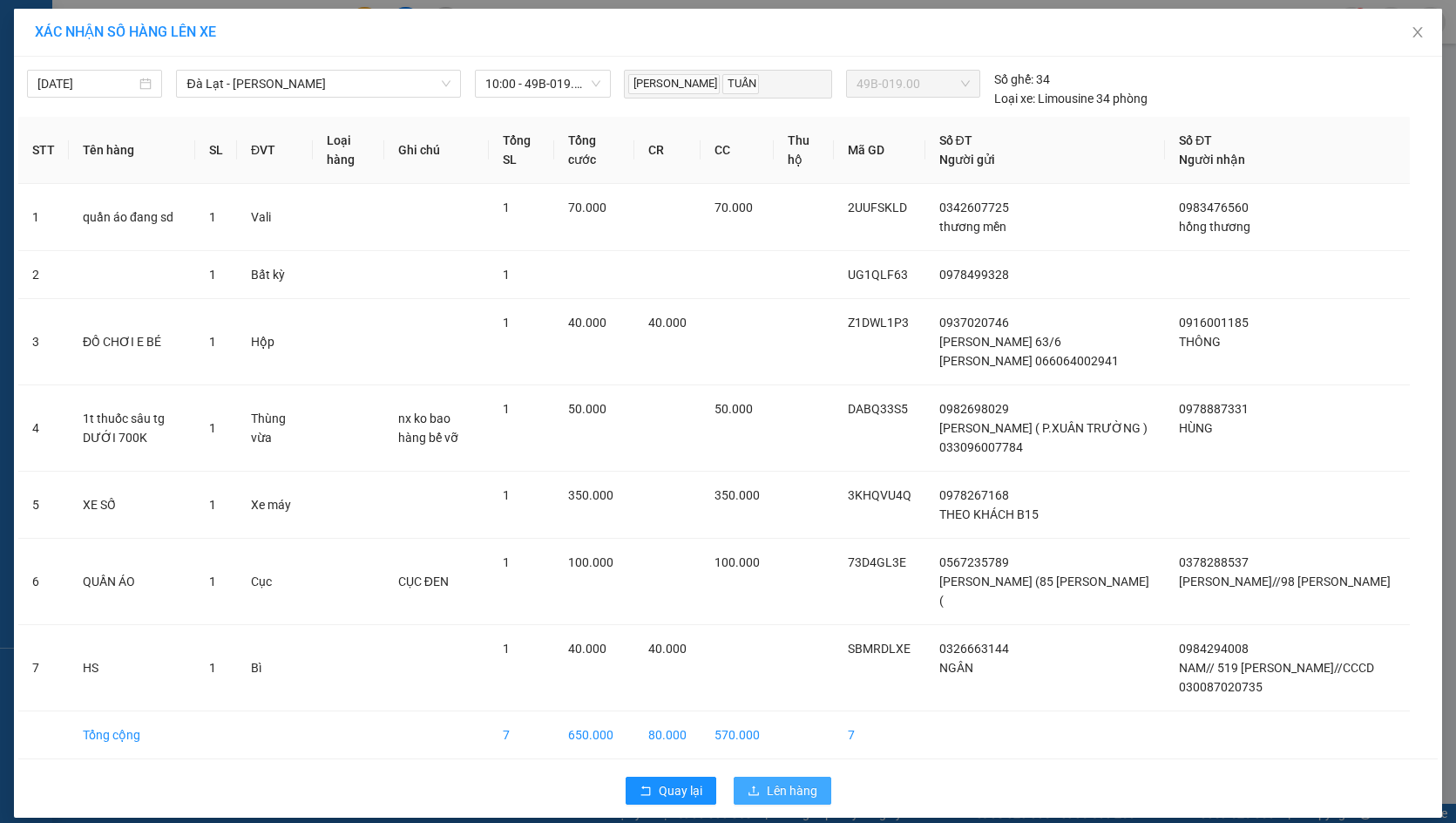
click at [822, 777] on button "Lên hàng" at bounding box center [782, 791] width 97 height 28
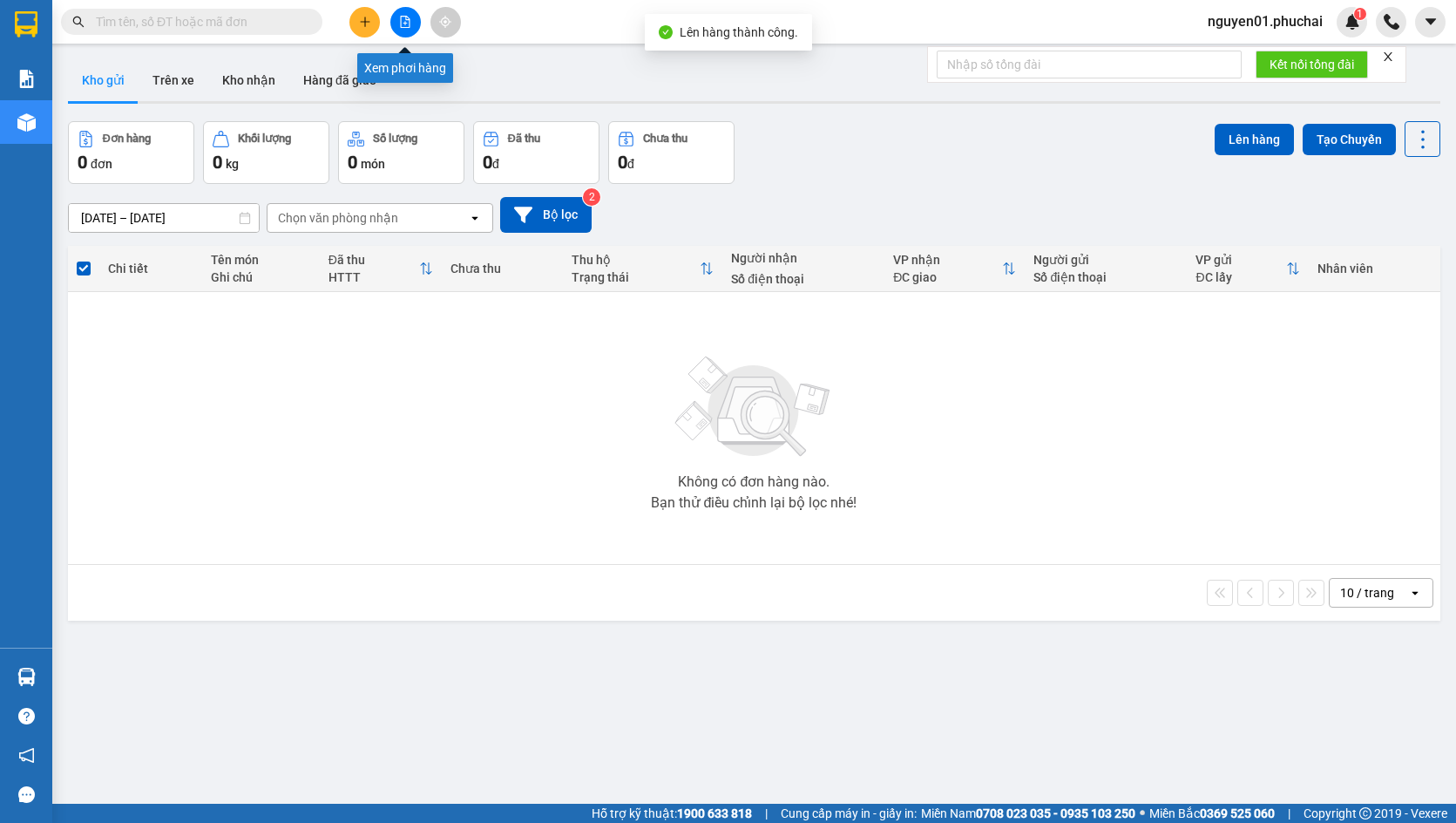
click at [403, 24] on icon "file-add" at bounding box center [406, 22] width 12 height 12
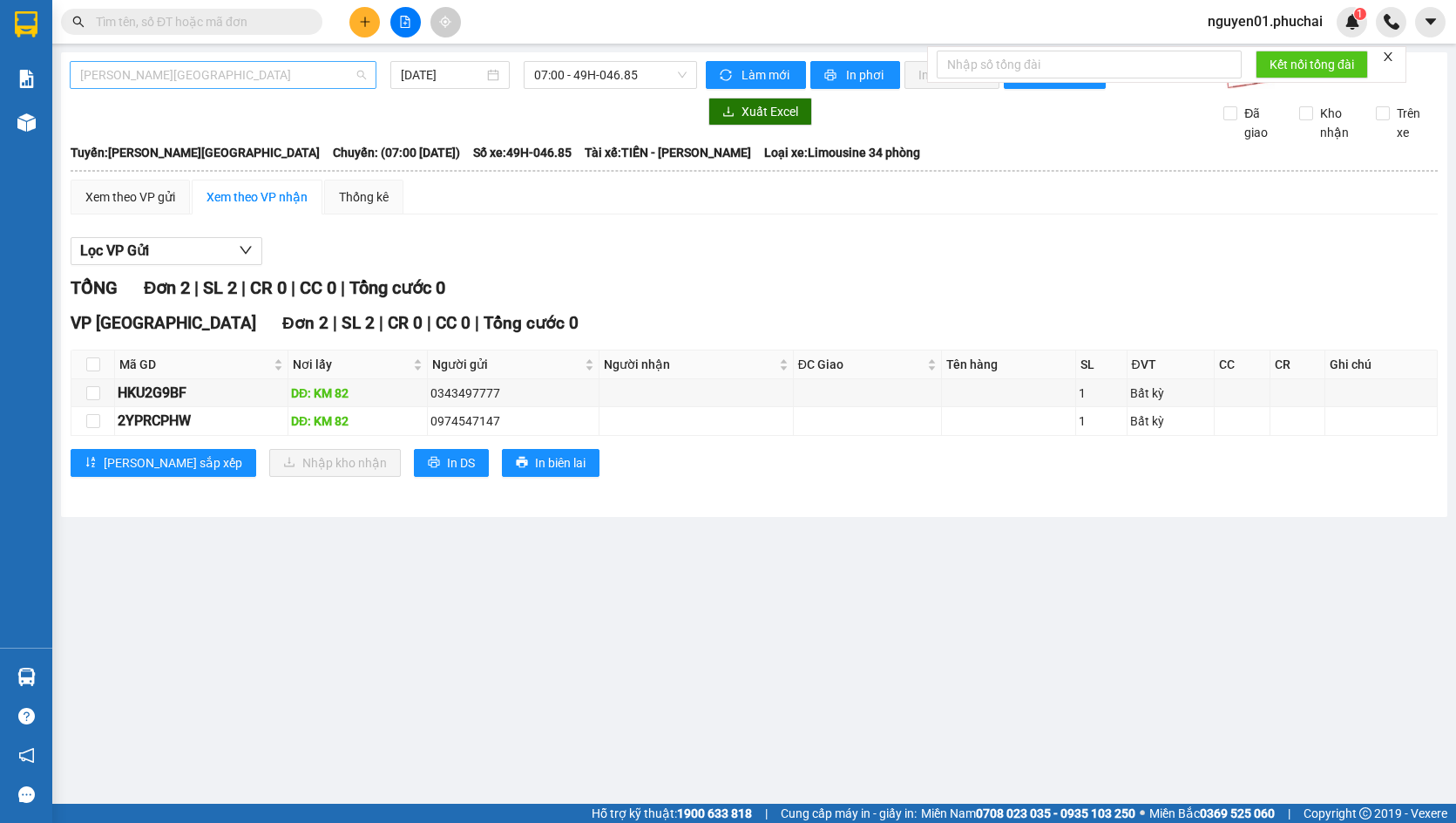
drag, startPoint x: 200, startPoint y: 75, endPoint x: 190, endPoint y: 80, distance: 11.2
click at [197, 77] on span "[PERSON_NAME][GEOGRAPHIC_DATA]" at bounding box center [223, 75] width 285 height 27
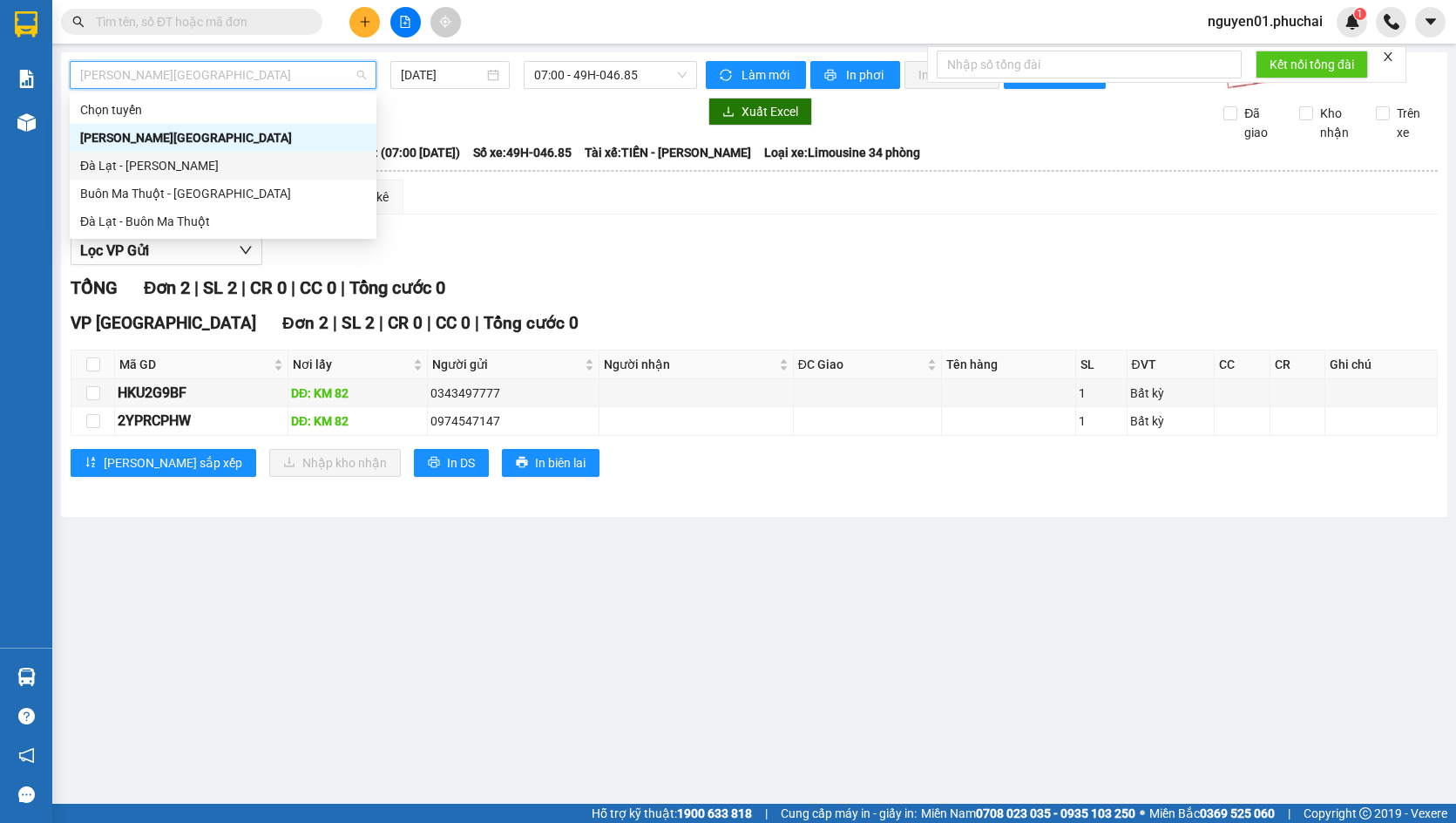
click at [170, 166] on div "Đà Lạt - [PERSON_NAME]" at bounding box center [223, 166] width 285 height 19
type input "[DATE]"
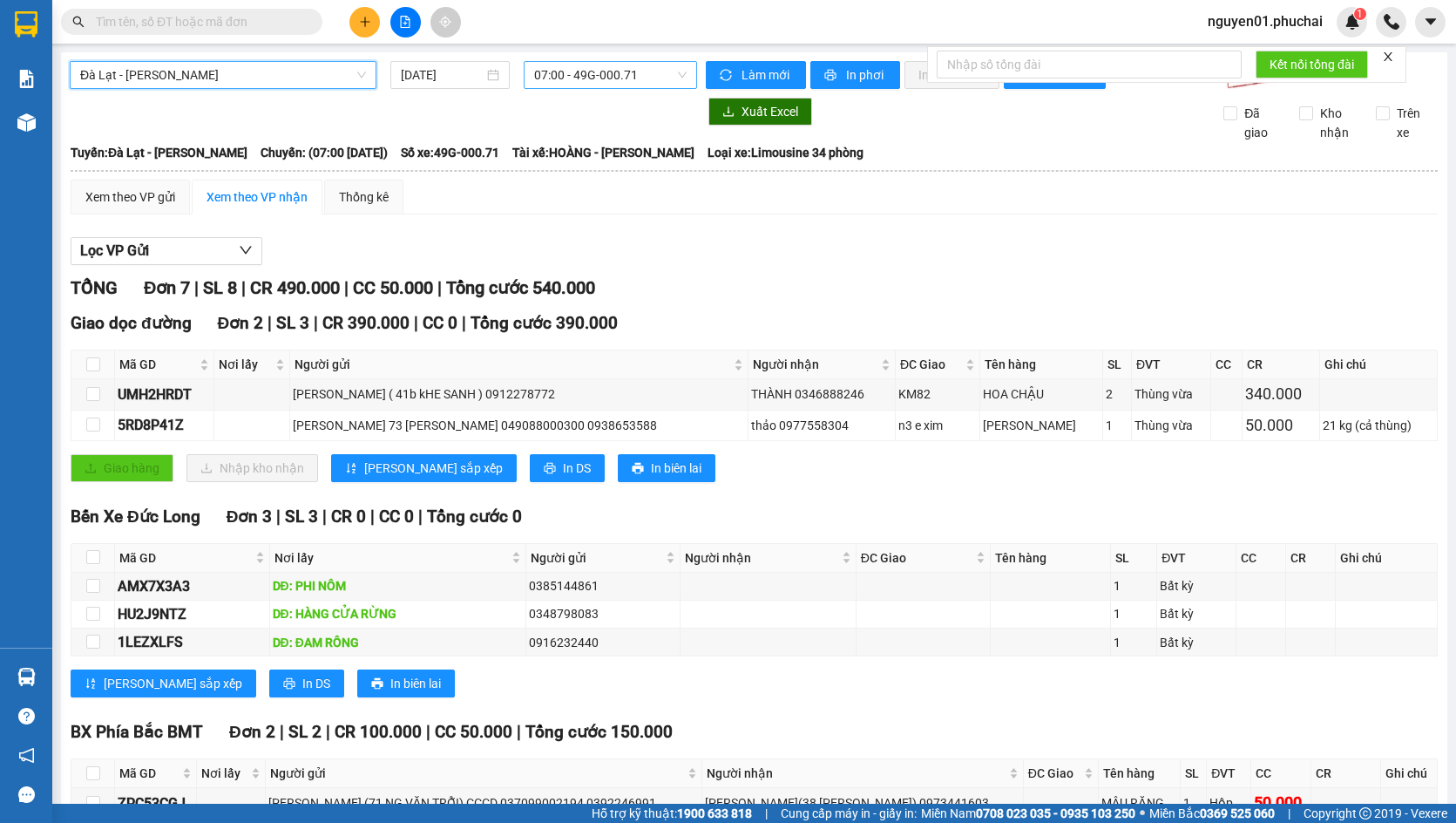
drag, startPoint x: 537, startPoint y: 79, endPoint x: 538, endPoint y: 88, distance: 9.1
click at [537, 79] on span "07:00 - 49G-000.71" at bounding box center [610, 75] width 153 height 27
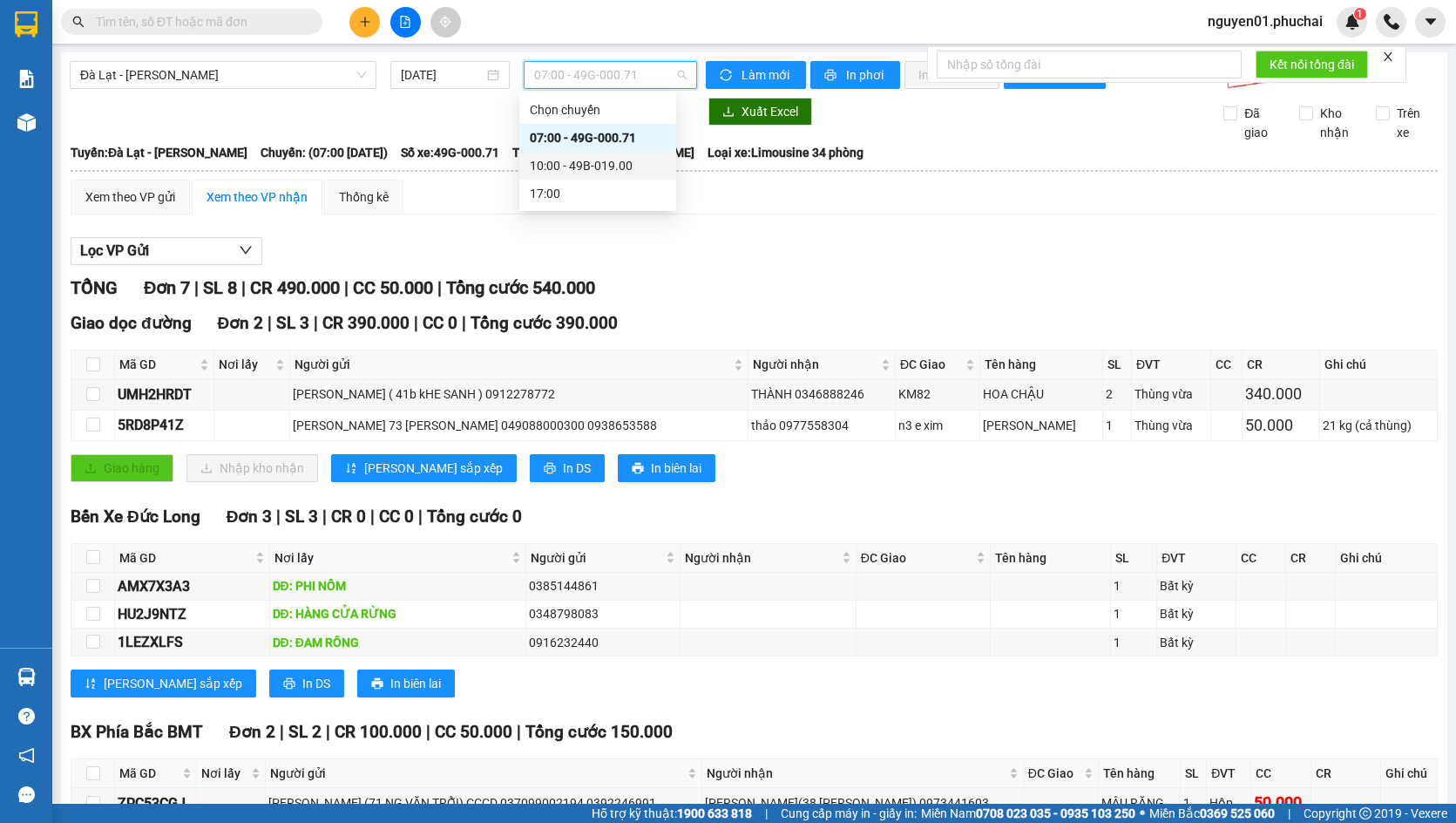
click at [557, 161] on div "10:00 - 49B-019.00" at bounding box center [598, 166] width 136 height 19
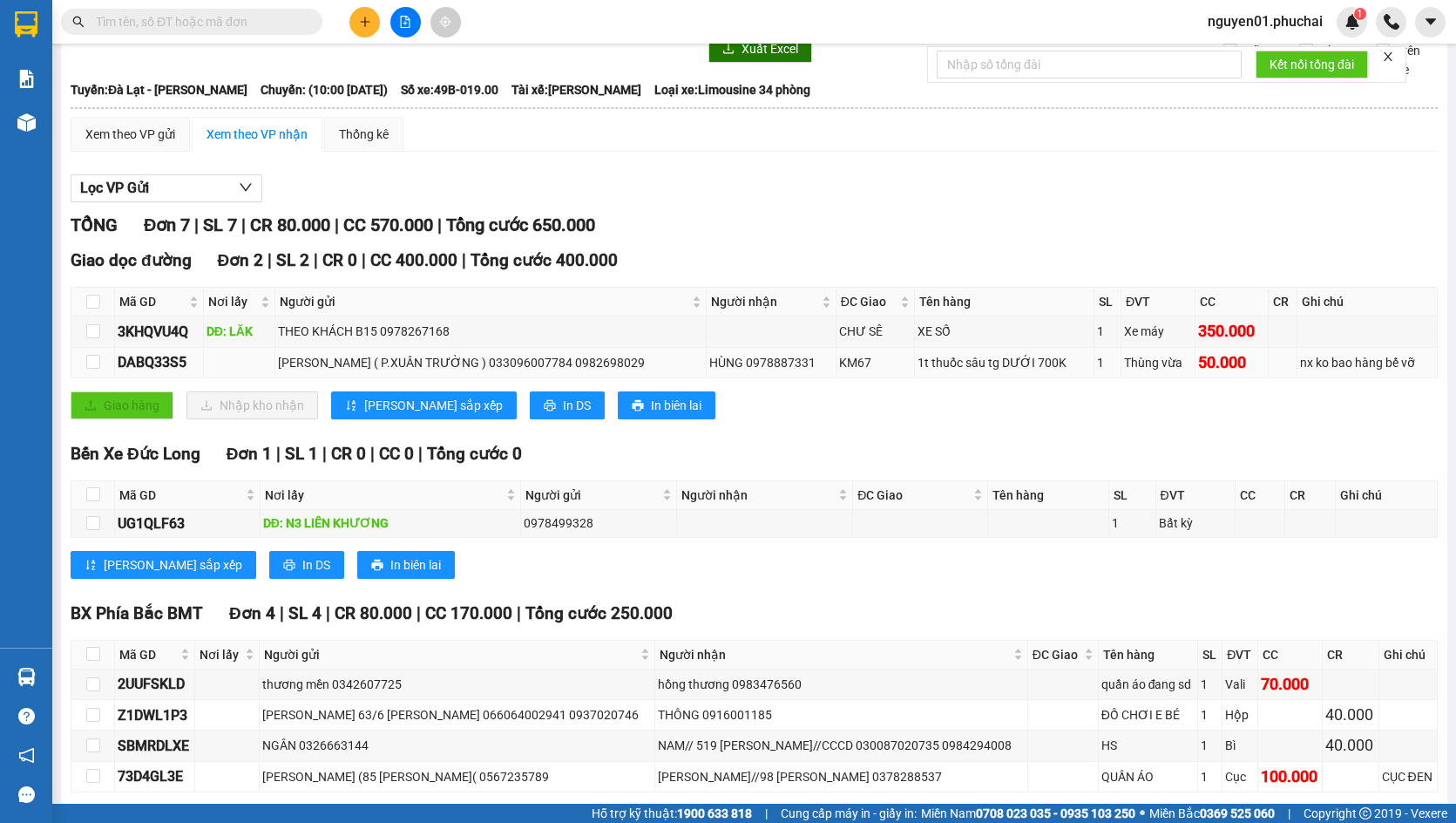
scroll to position [156, 0]
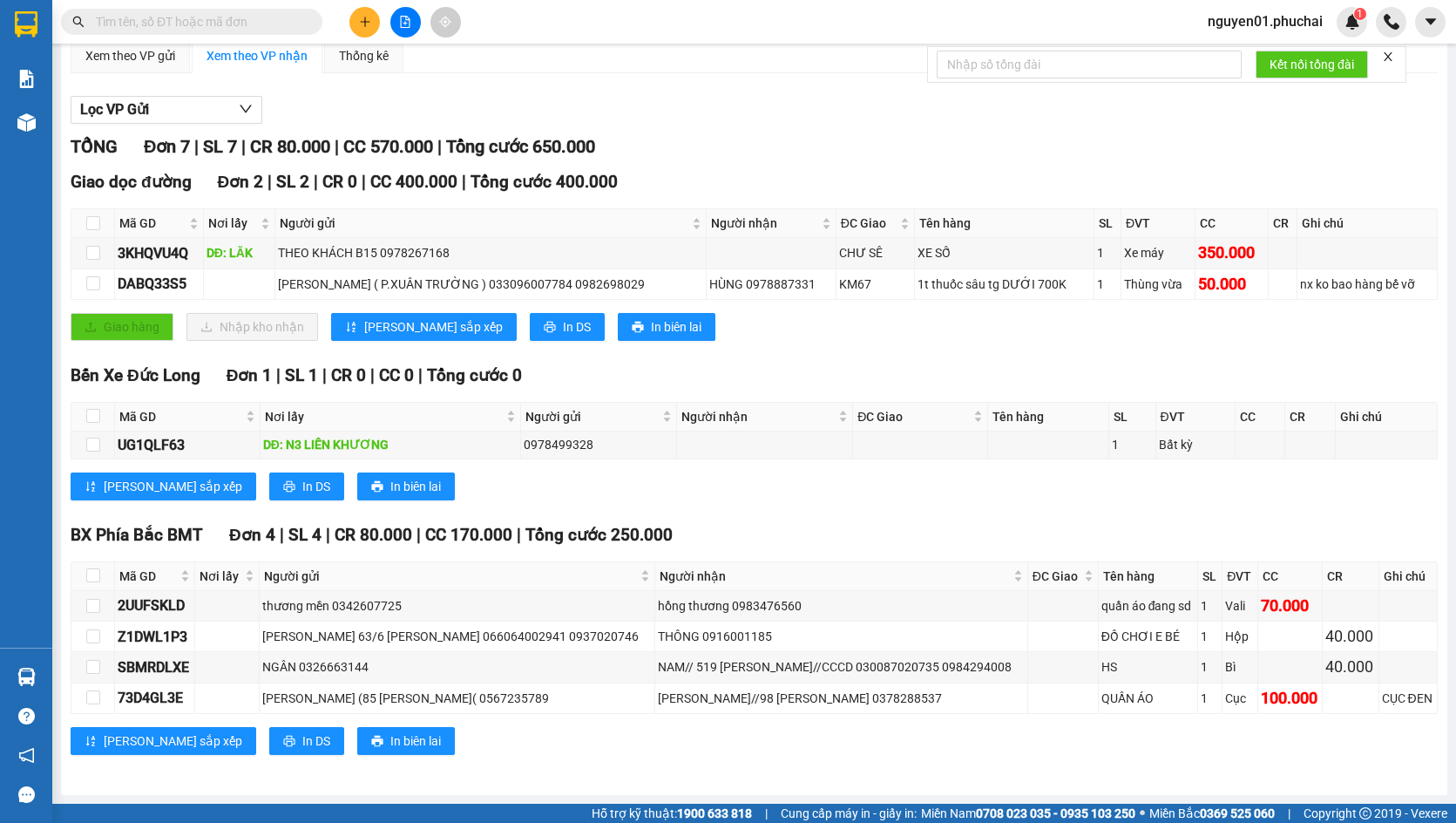
click at [784, 303] on div "Giao dọc đường Đơn 2 | SL 2 | CR 0 | CC 400.000 | Tổng cước 400.000 Mã GD Nơi l…" at bounding box center [754, 261] width 1367 height 184
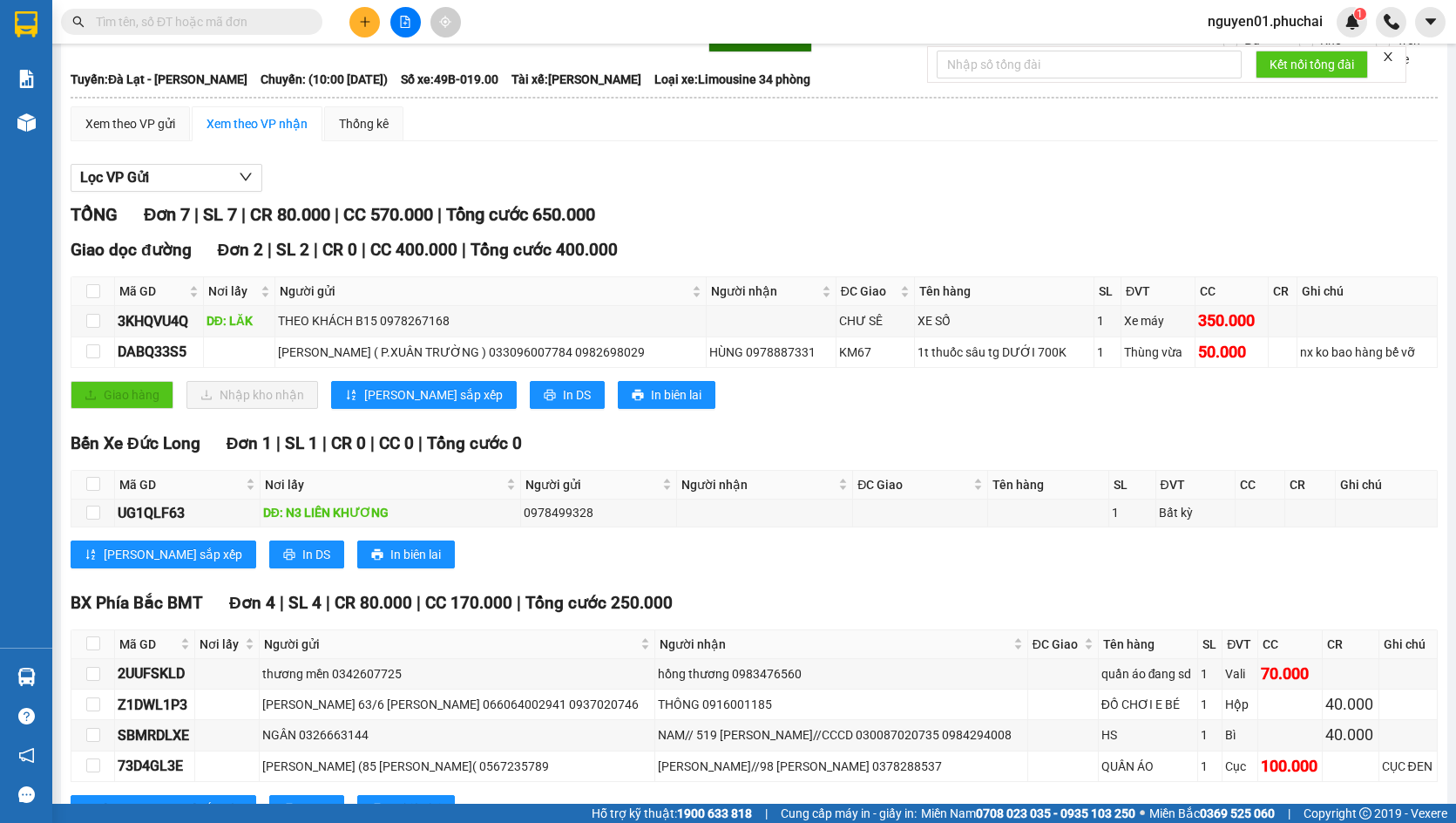
scroll to position [0, 0]
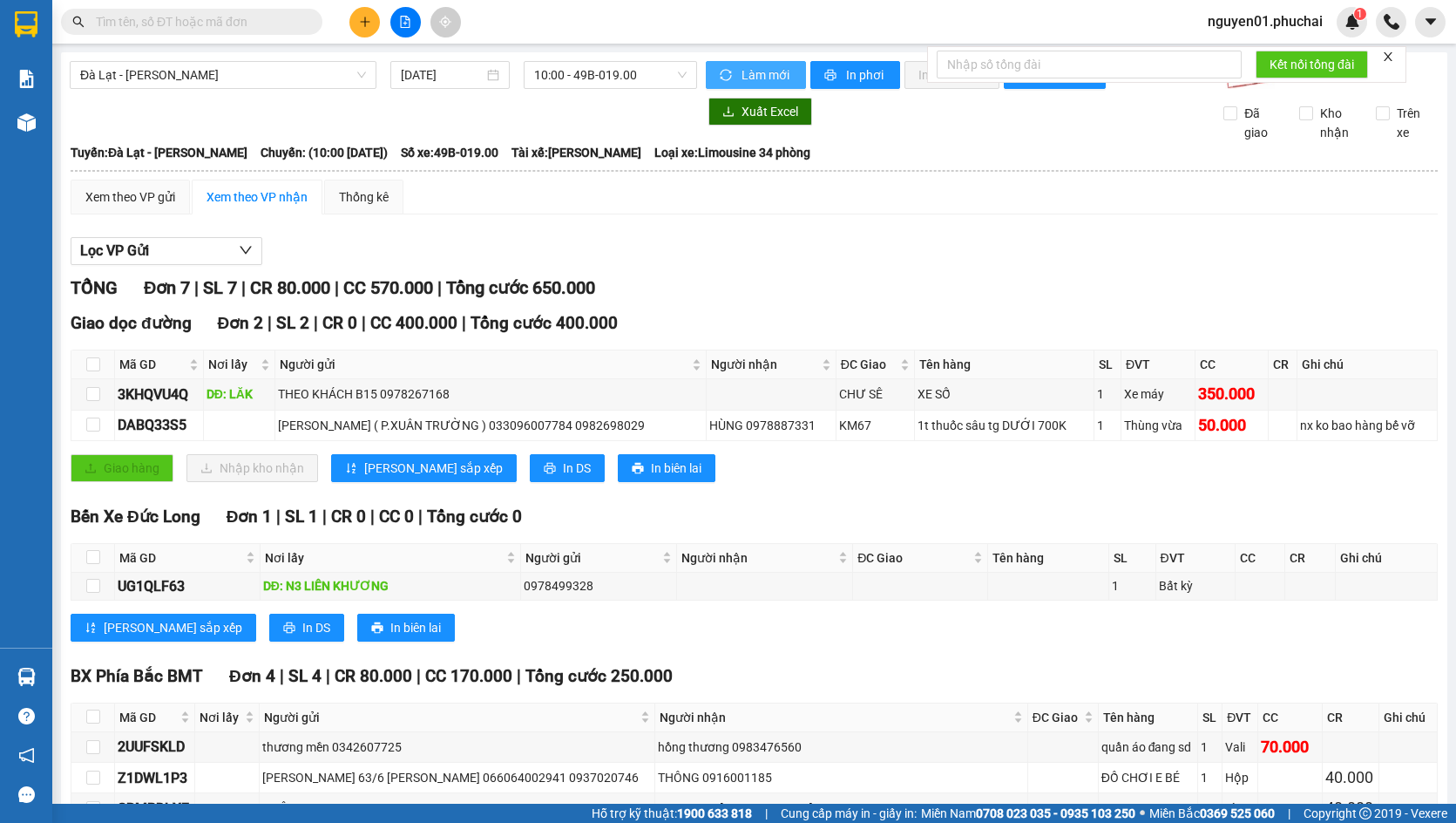
click at [747, 80] on span "Làm mới" at bounding box center [766, 75] width 50 height 19
click at [858, 79] on span "In phơi" at bounding box center [866, 75] width 40 height 19
